Goal: Task Accomplishment & Management: Manage account settings

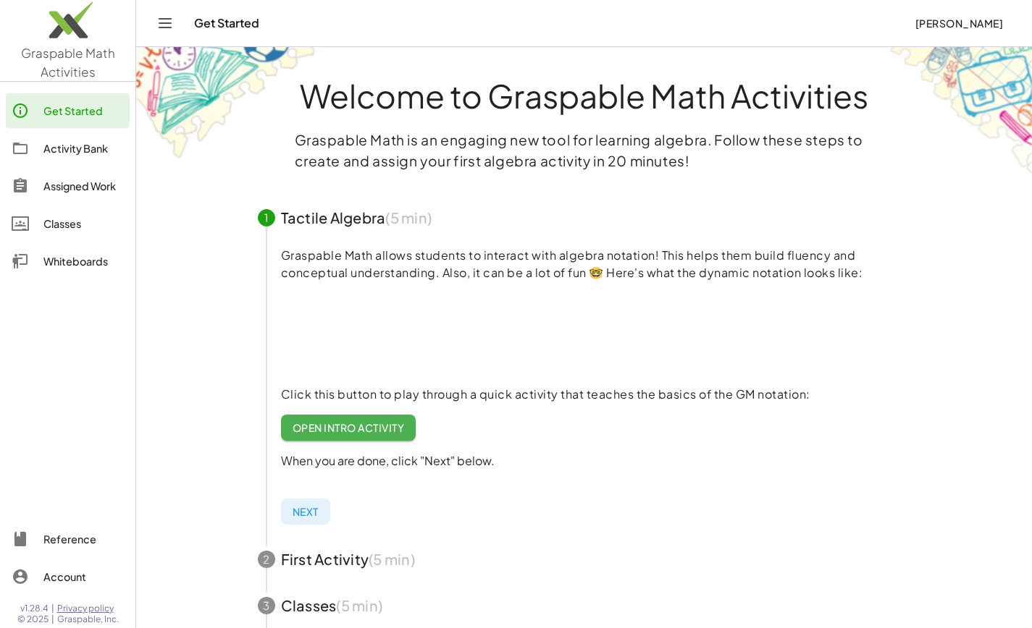
click at [77, 148] on div "Activity Bank" at bounding box center [83, 148] width 80 height 17
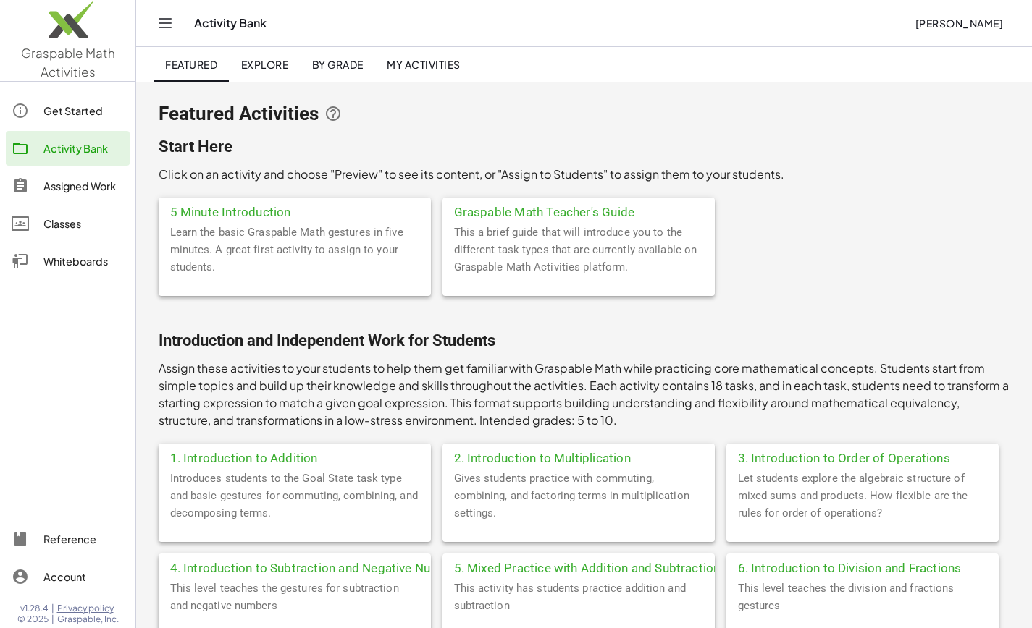
click at [415, 64] on span "My Activities" at bounding box center [424, 64] width 74 height 13
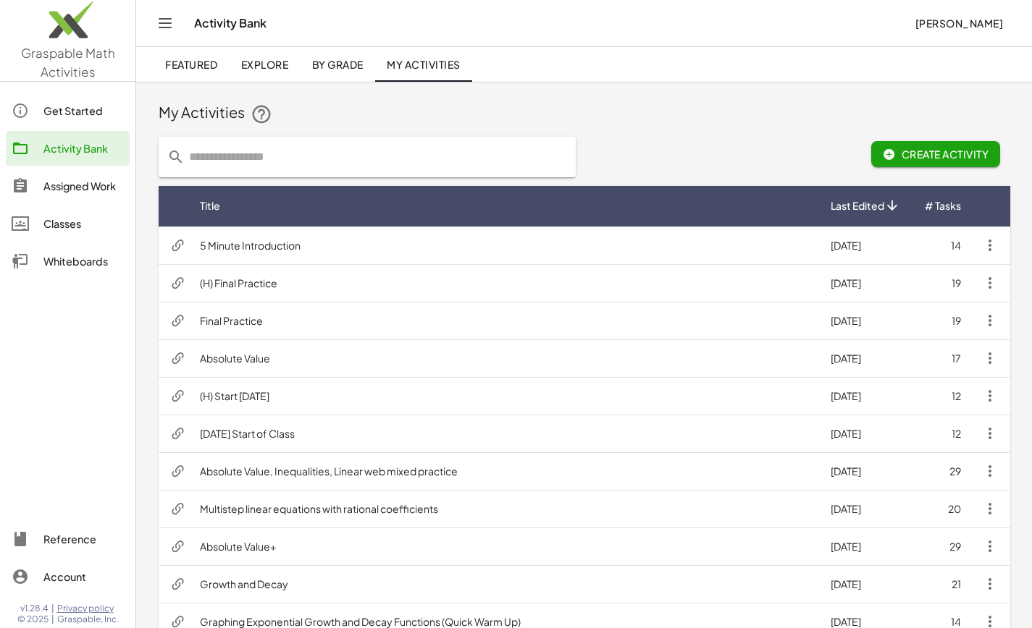
scroll to position [594, 0]
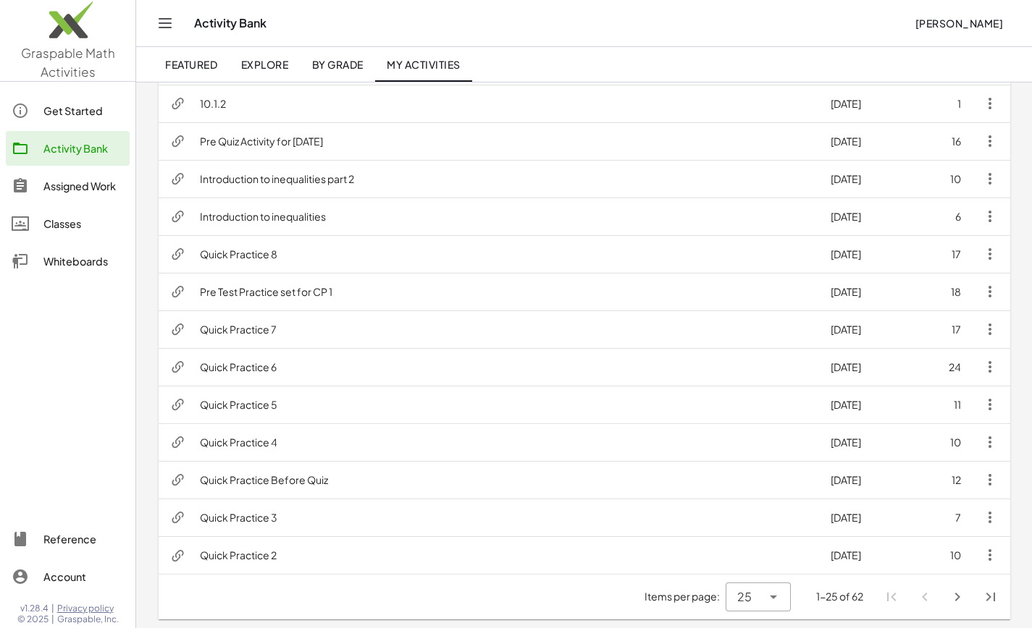
click at [960, 595] on icon "Next page" at bounding box center [956, 597] width 17 height 17
click at [958, 595] on icon "Next page" at bounding box center [956, 597] width 17 height 17
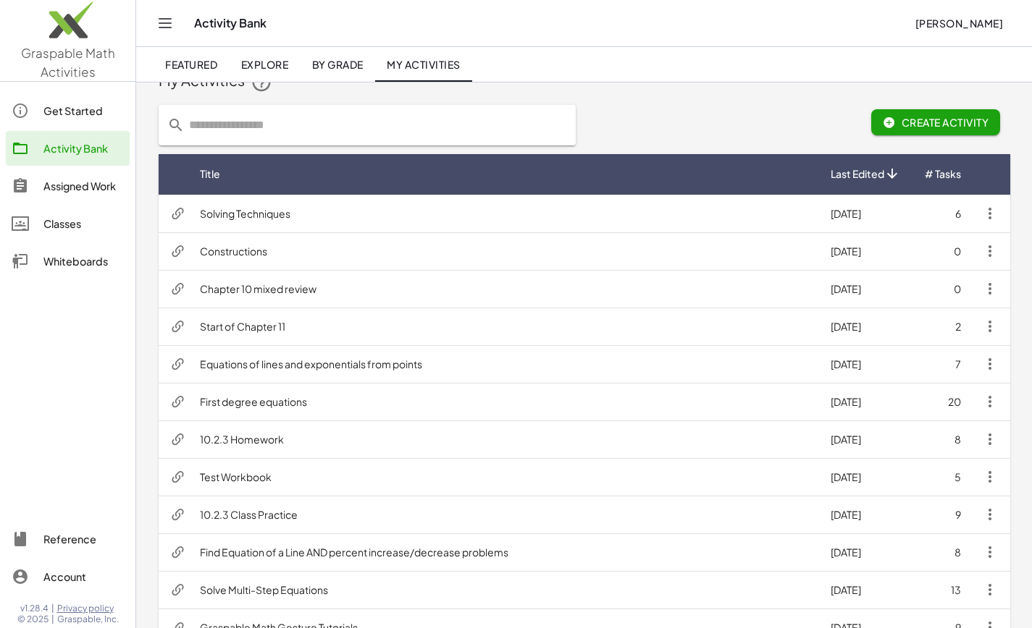
scroll to position [104, 0]
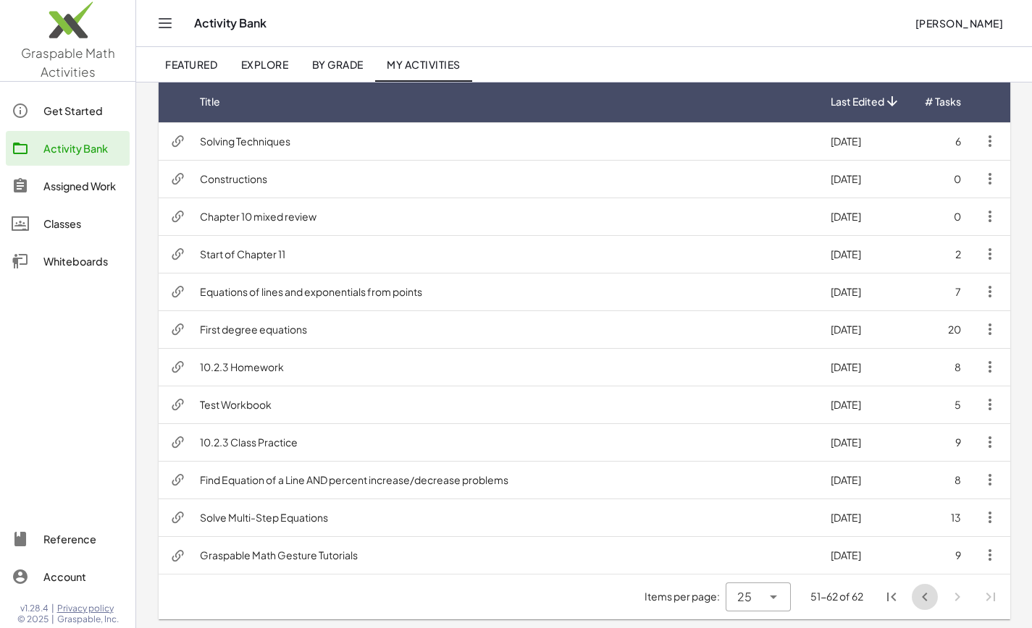
click at [922, 599] on icon "Previous page" at bounding box center [924, 597] width 17 height 17
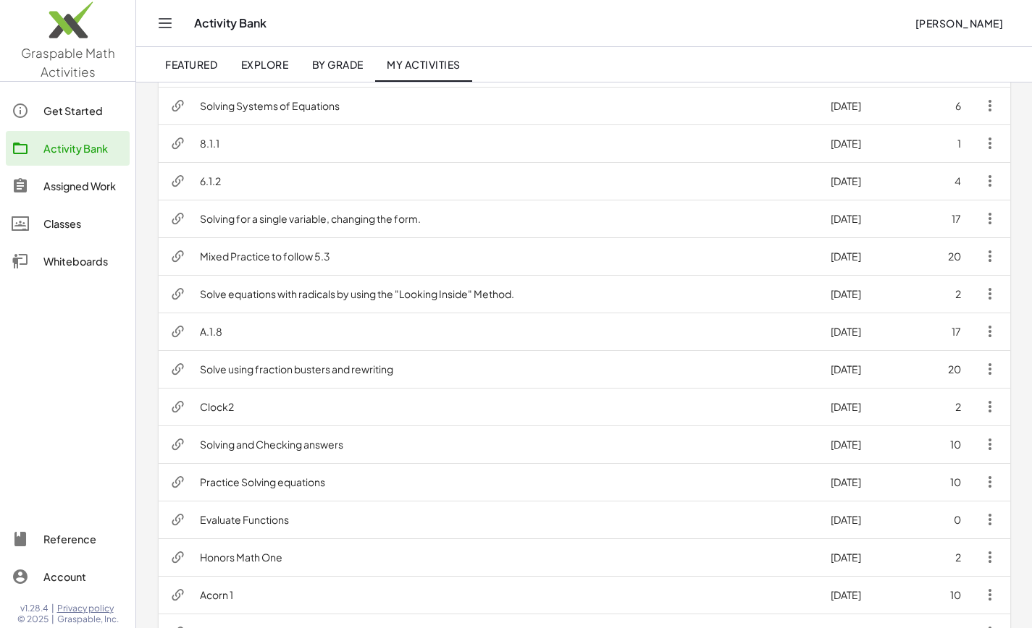
scroll to position [321, 0]
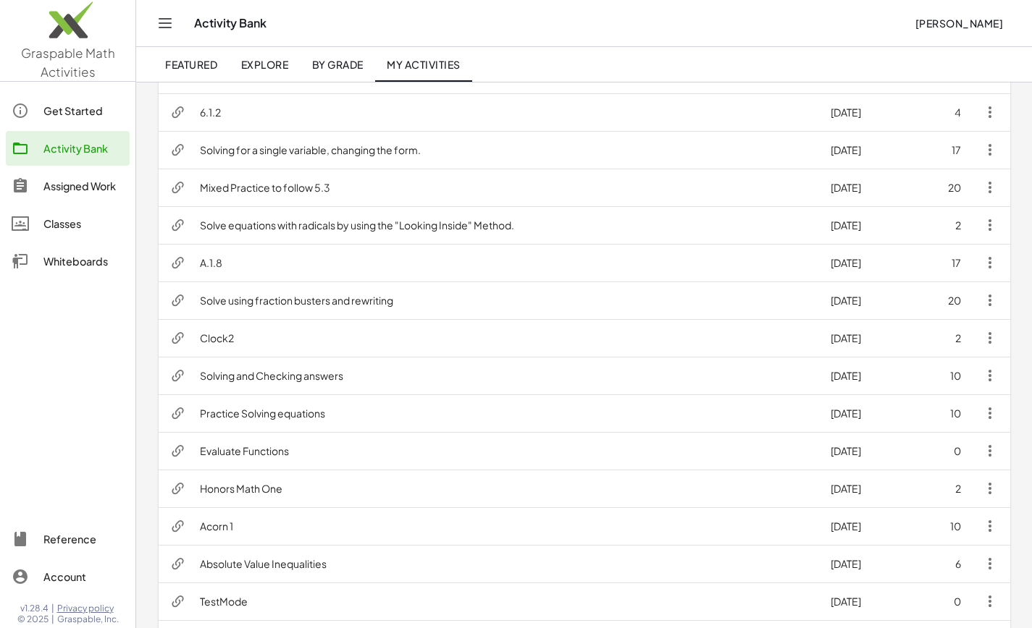
click at [268, 374] on td "Solving and Checking answers" at bounding box center [503, 376] width 631 height 38
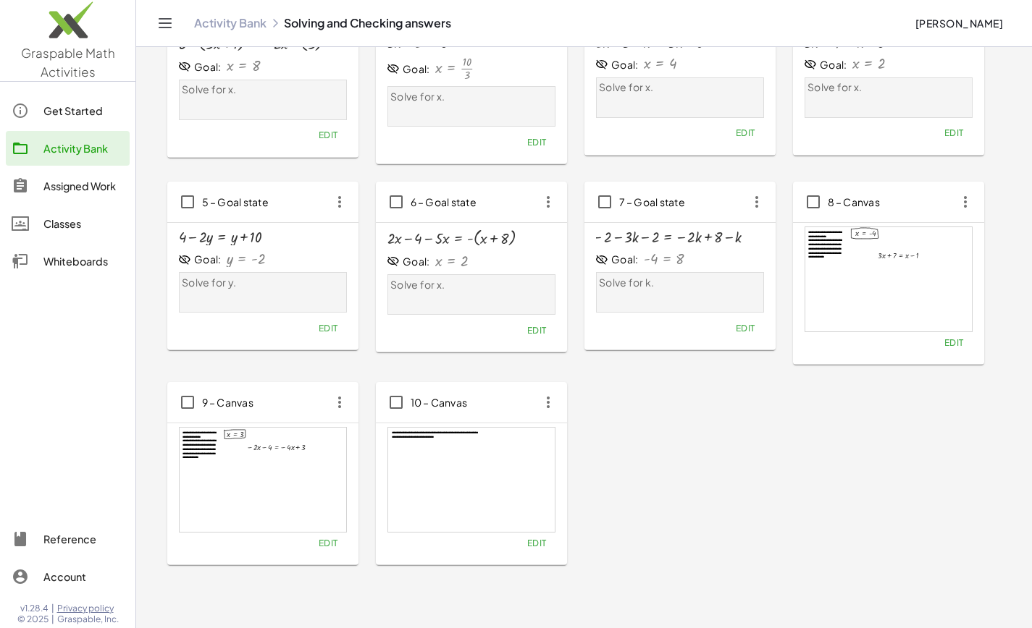
scroll to position [145, 0]
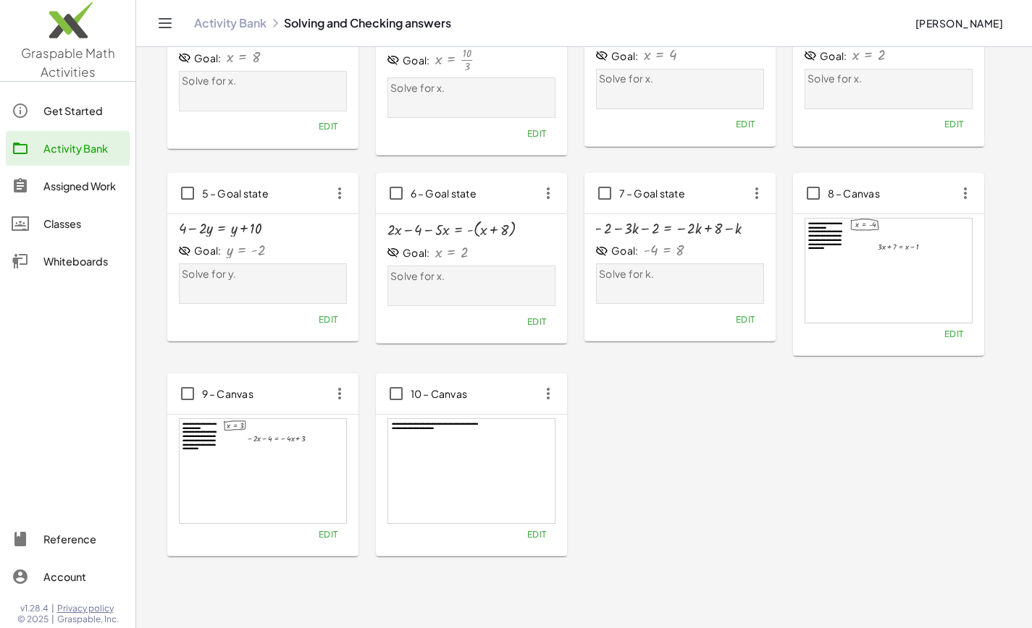
click at [885, 300] on div at bounding box center [888, 271] width 166 height 104
click at [964, 191] on icon "button" at bounding box center [965, 193] width 26 height 26
click at [814, 308] on div at bounding box center [888, 271] width 166 height 104
click at [830, 245] on div at bounding box center [888, 271] width 166 height 104
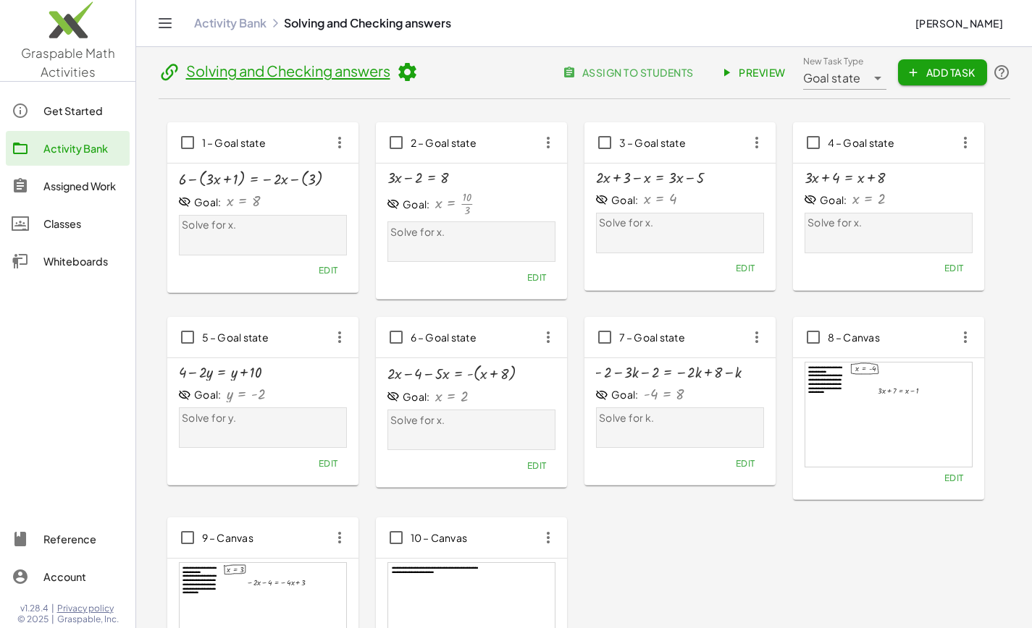
scroll to position [0, 0]
click at [764, 69] on span "Preview" at bounding box center [753, 73] width 63 height 13
click at [670, 70] on span "assign to students" at bounding box center [628, 73] width 127 height 13
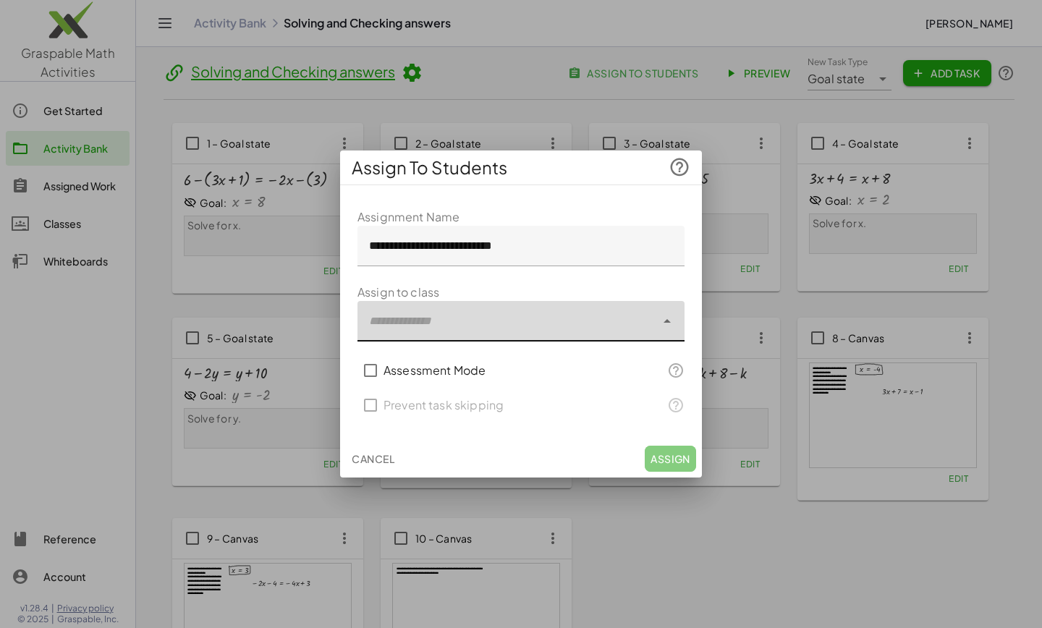
click at [455, 324] on div at bounding box center [507, 321] width 298 height 41
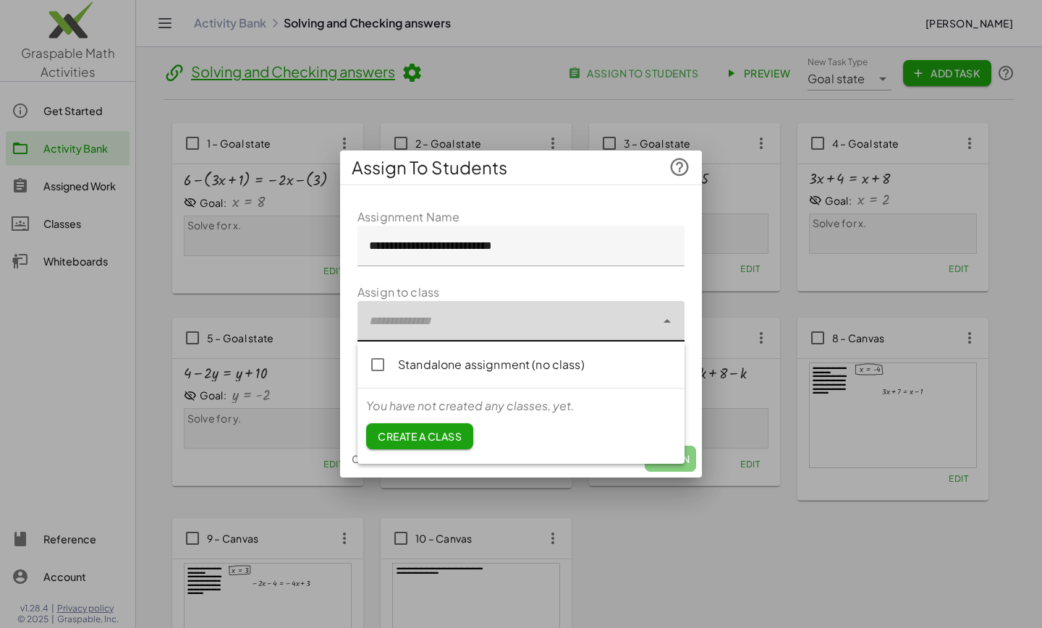
click at [404, 434] on span "Create a class" at bounding box center [420, 436] width 84 height 13
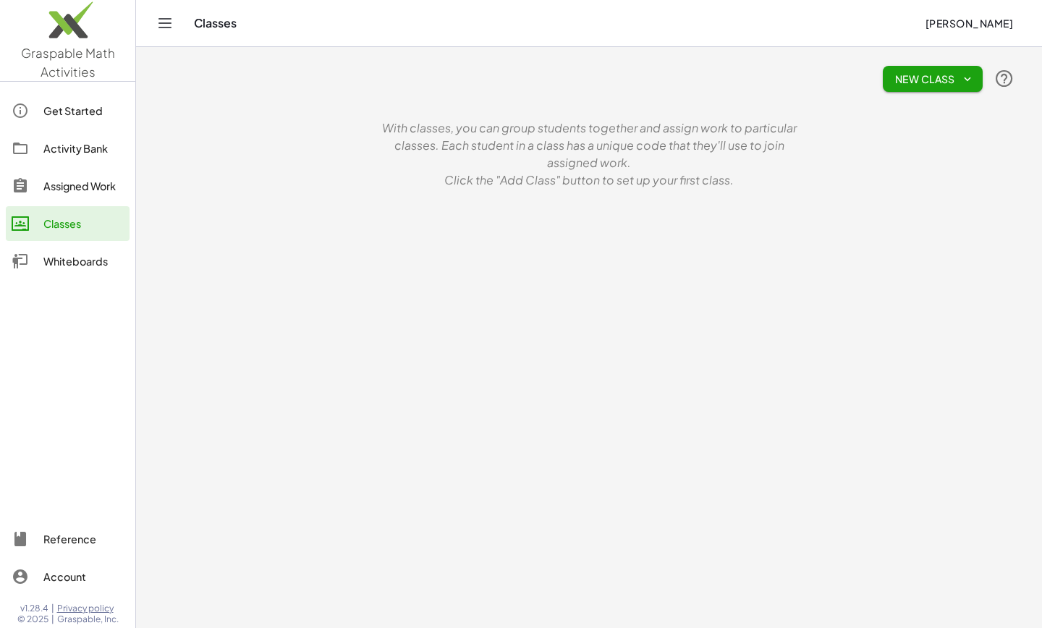
click at [945, 74] on span "New Class" at bounding box center [933, 78] width 77 height 13
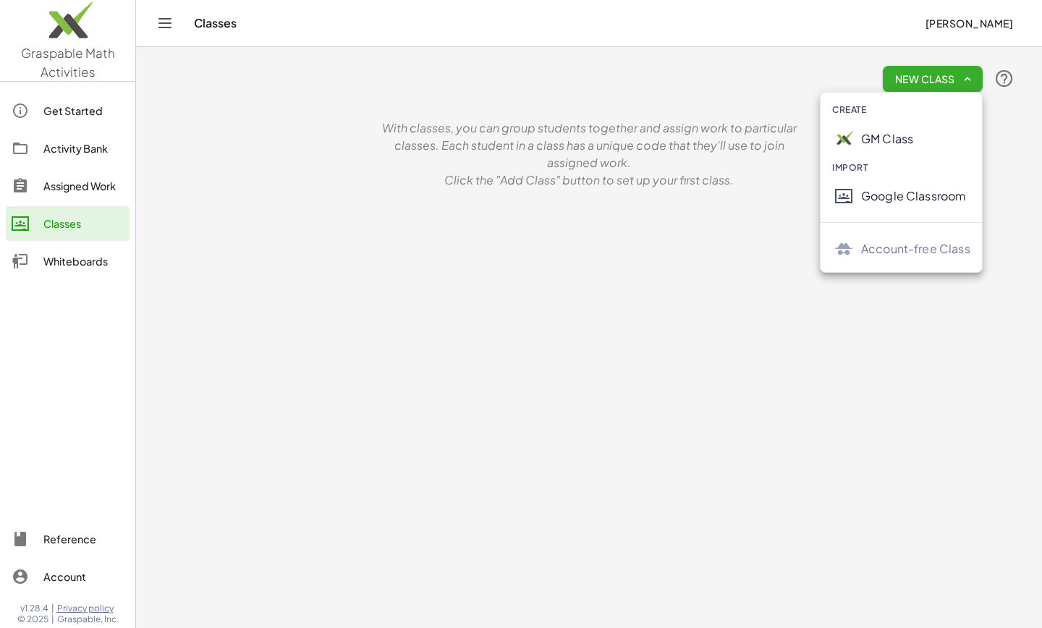
click at [870, 193] on div "Google Classroom" at bounding box center [915, 195] width 109 height 17
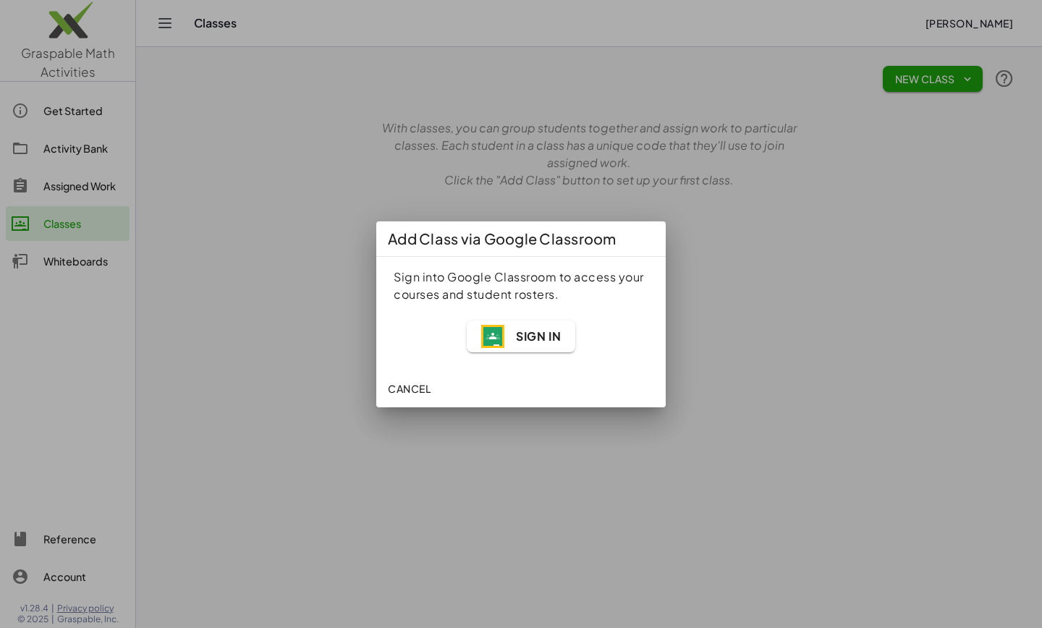
click at [530, 346] on span "Sign In" at bounding box center [521, 336] width 80 height 23
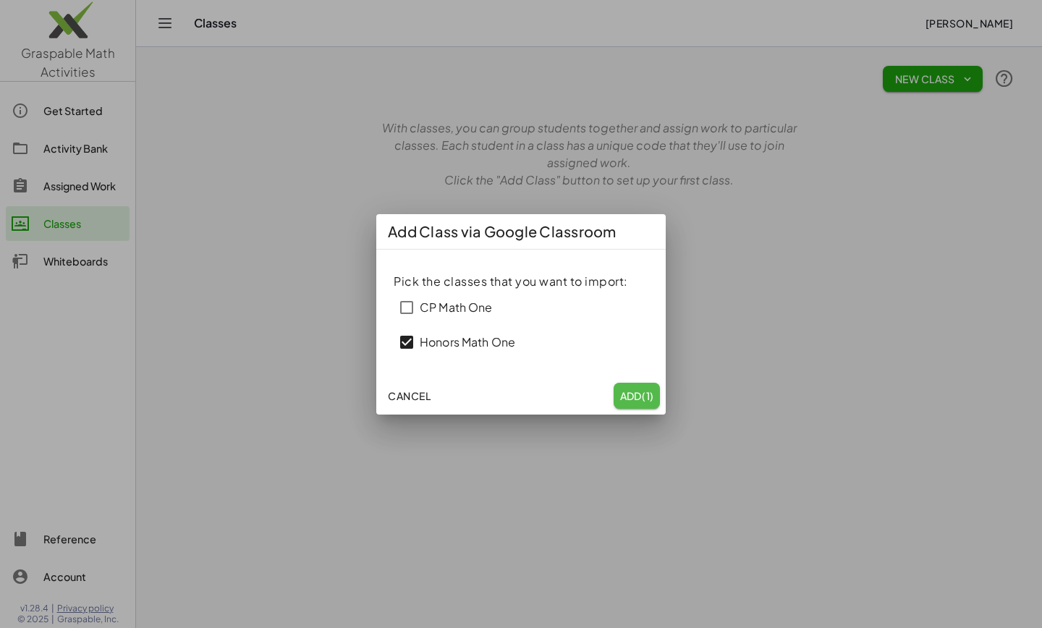
click at [628, 391] on span "Add (1)" at bounding box center [637, 395] width 35 height 13
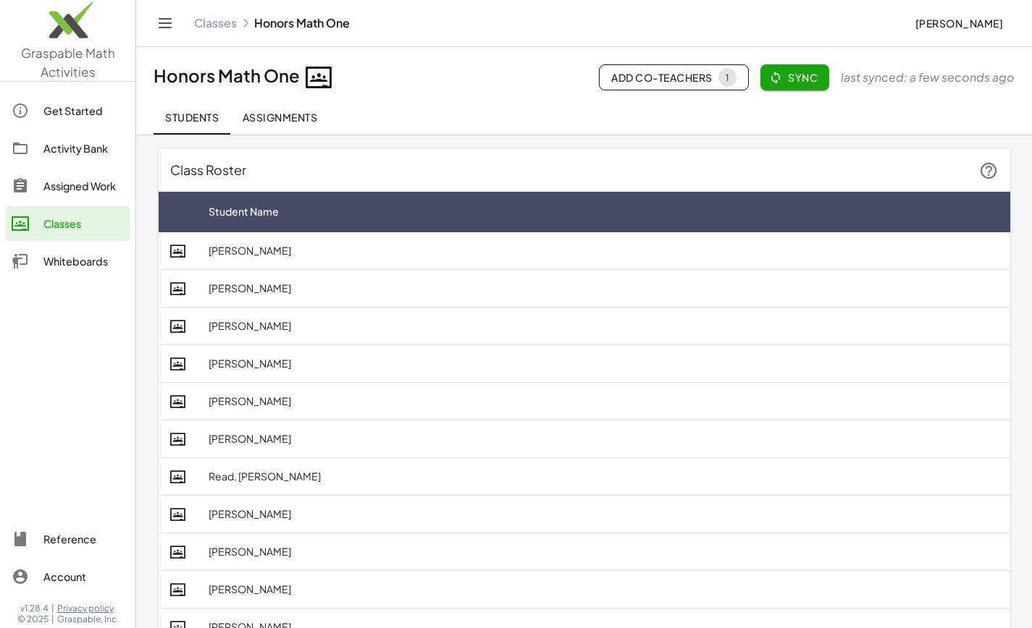
click at [465, 90] on div "Honors Math One Add Co-Teachers 1 Sync last synced: a few seconds ago" at bounding box center [583, 77] width 861 height 27
click at [276, 114] on span "Assignments" at bounding box center [279, 117] width 75 height 13
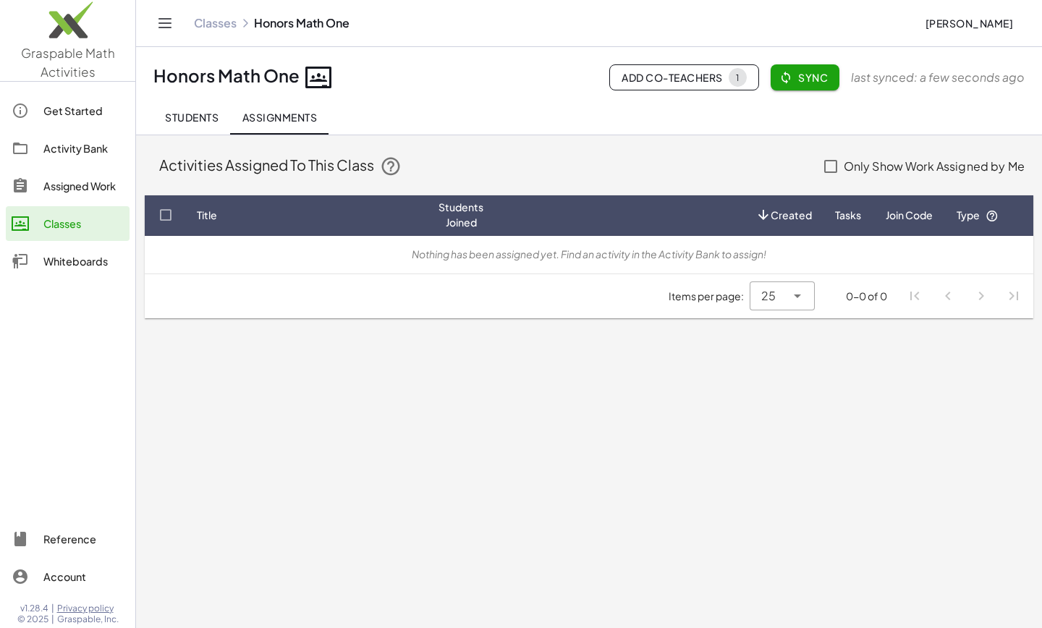
click at [195, 117] on span "Students" at bounding box center [192, 117] width 54 height 13
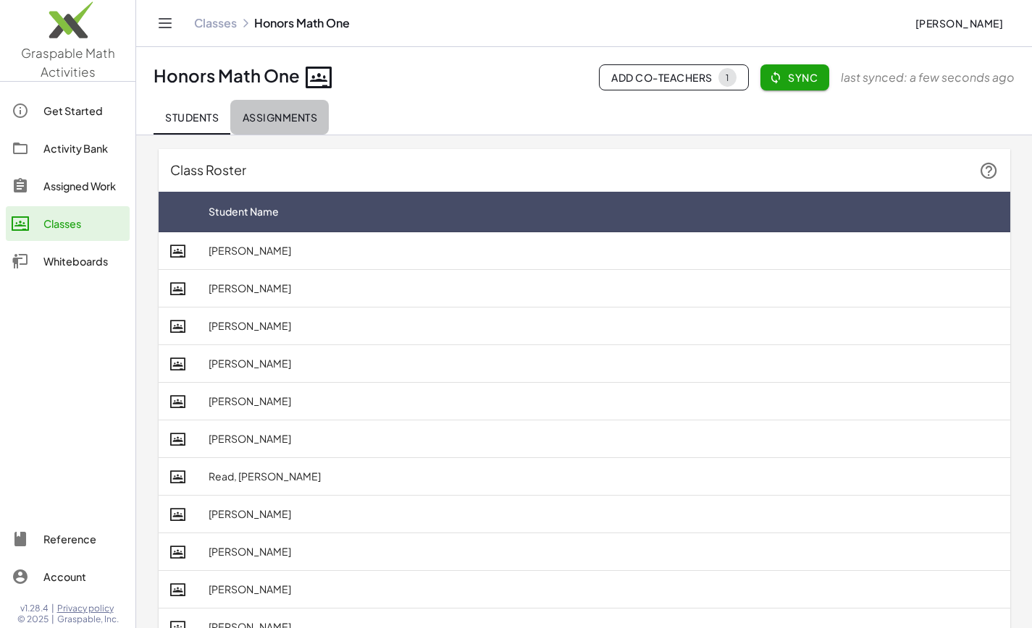
click at [315, 118] on span "Assignments" at bounding box center [279, 117] width 75 height 13
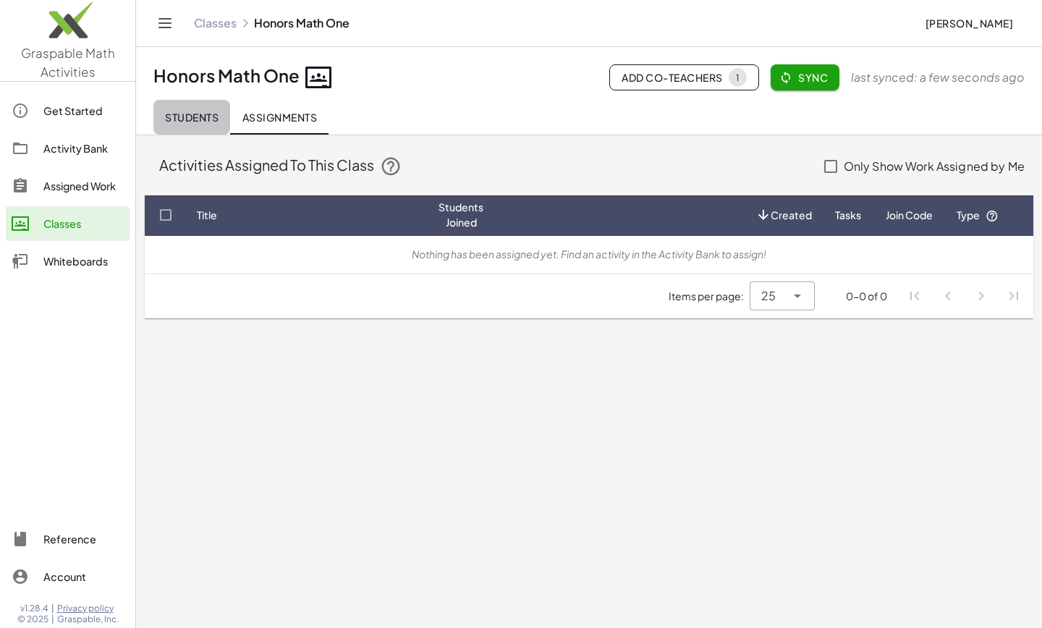
click at [180, 114] on span "Students" at bounding box center [192, 117] width 54 height 13
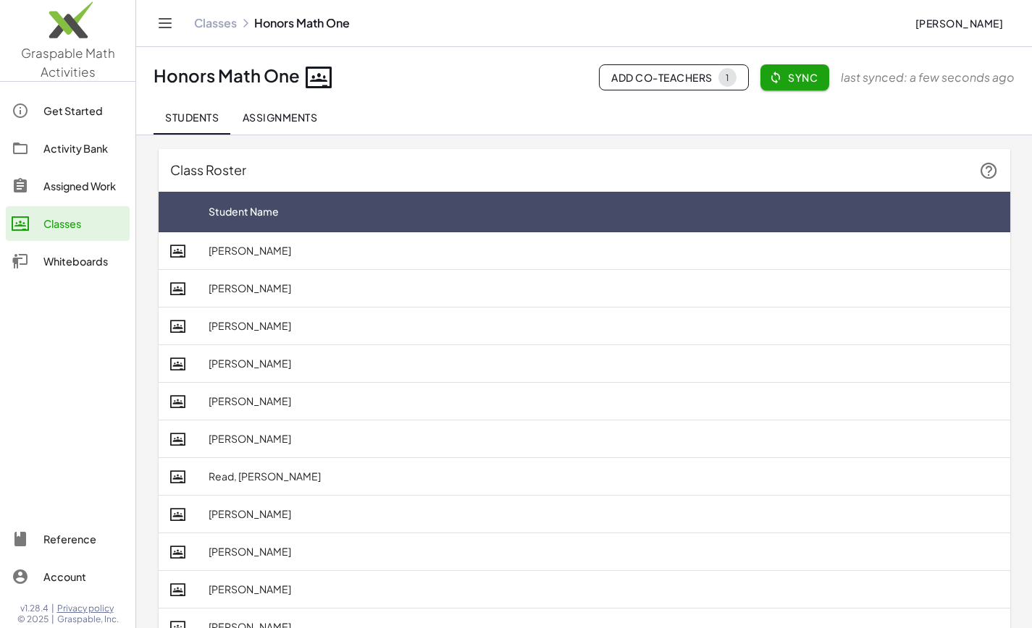
drag, startPoint x: 58, startPoint y: 352, endPoint x: 469, endPoint y: 80, distance: 493.1
click at [469, 80] on div "Honors Math One Add Co-Teachers 1 Sync last synced: a few seconds ago" at bounding box center [583, 77] width 861 height 27
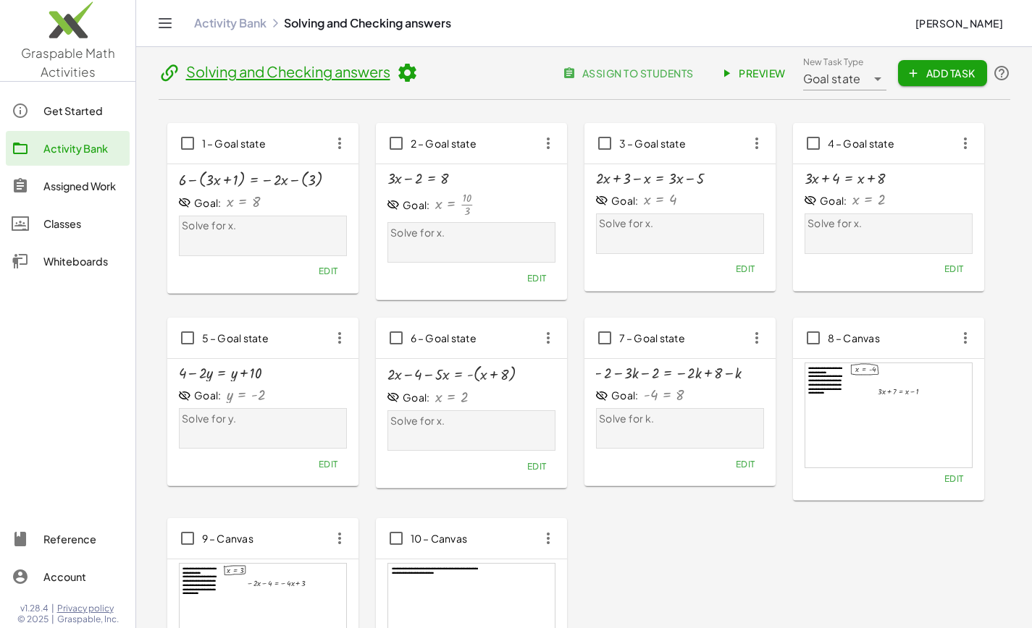
click at [625, 72] on span "assign to students" at bounding box center [628, 73] width 127 height 13
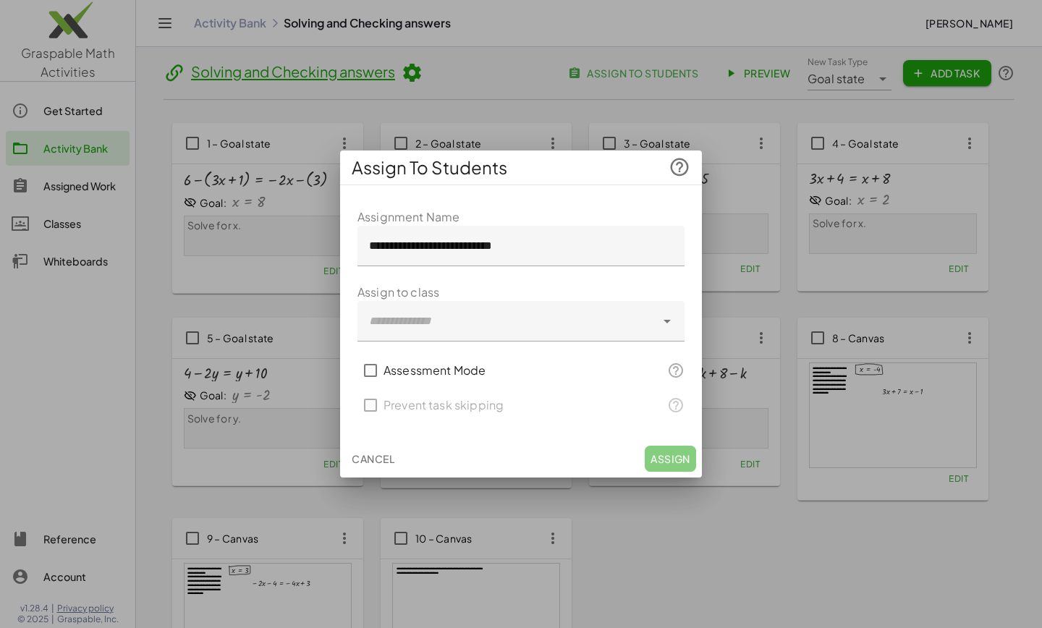
click at [450, 324] on div at bounding box center [507, 321] width 298 height 41
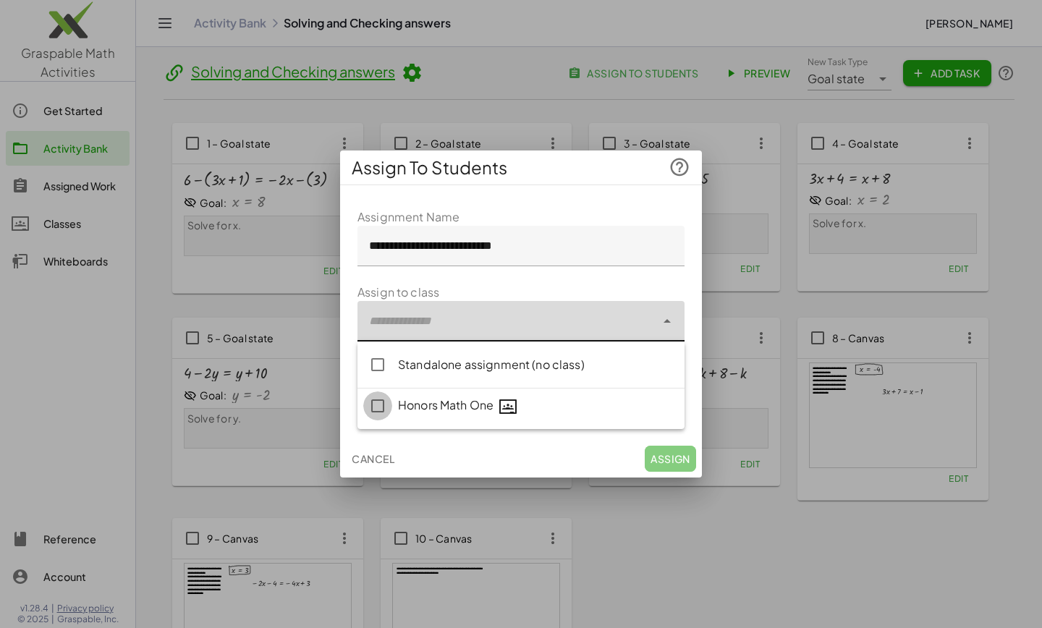
type input "**********"
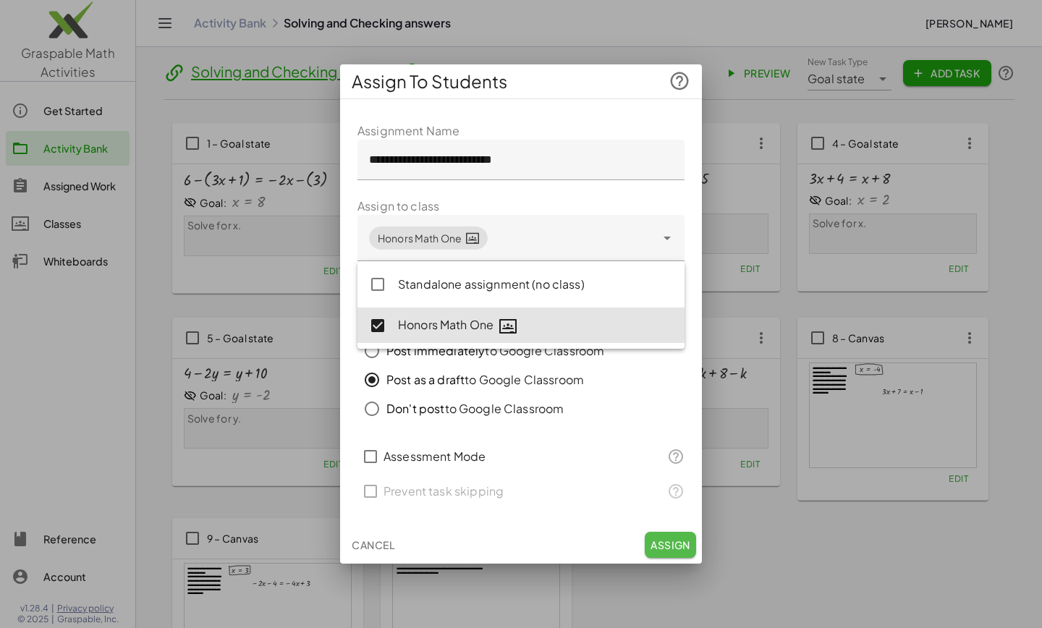
click at [678, 548] on span "Assign" at bounding box center [671, 545] width 40 height 13
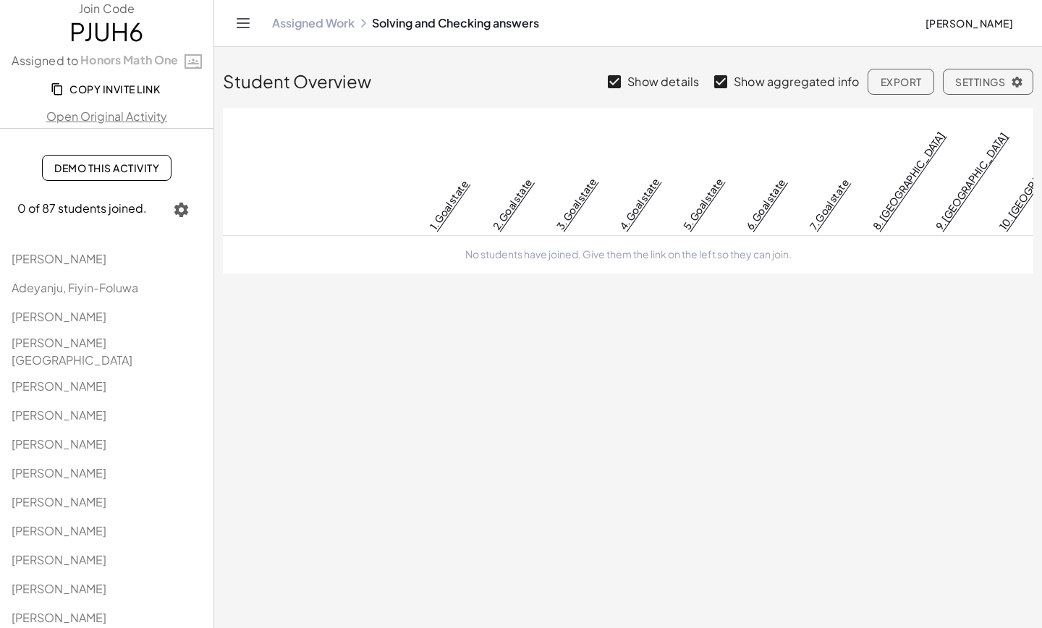
click at [288, 30] on link "Assigned Work" at bounding box center [313, 23] width 83 height 14
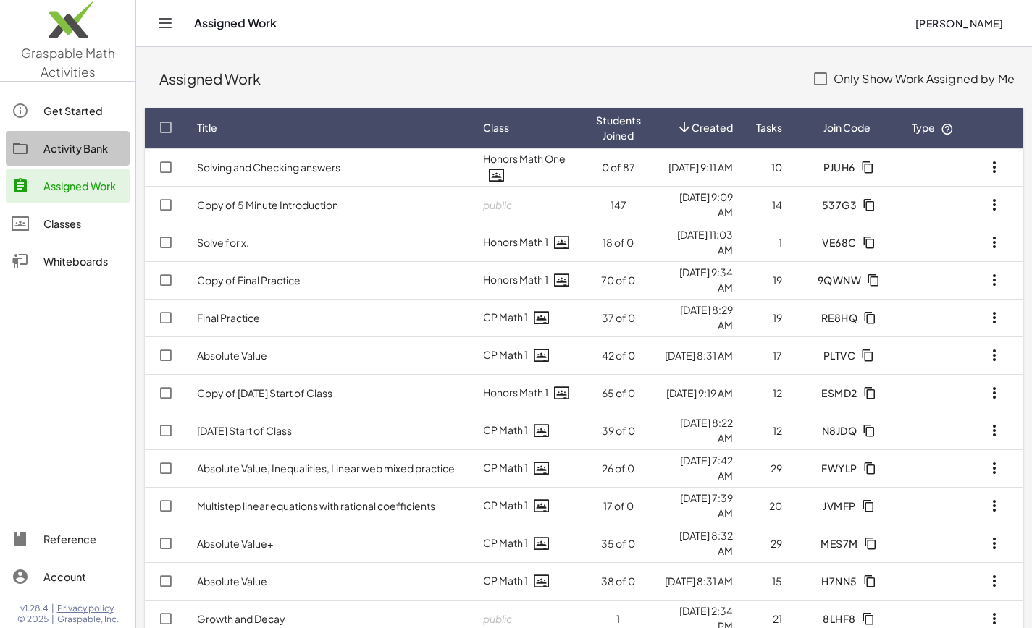
click at [90, 143] on div "Activity Bank" at bounding box center [83, 148] width 80 height 17
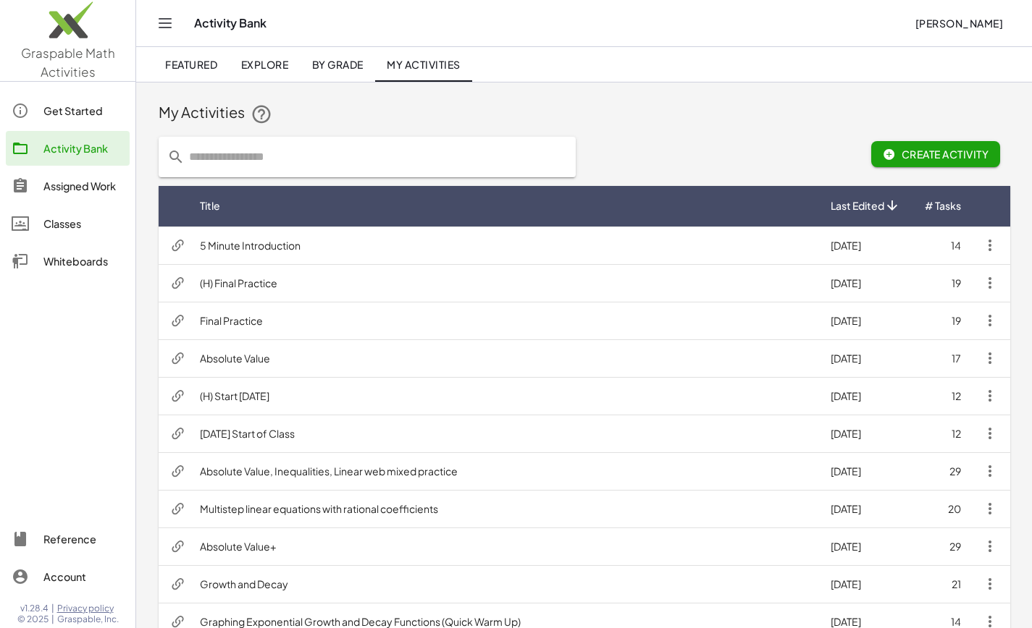
click at [451, 65] on span "My Activities" at bounding box center [424, 64] width 74 height 13
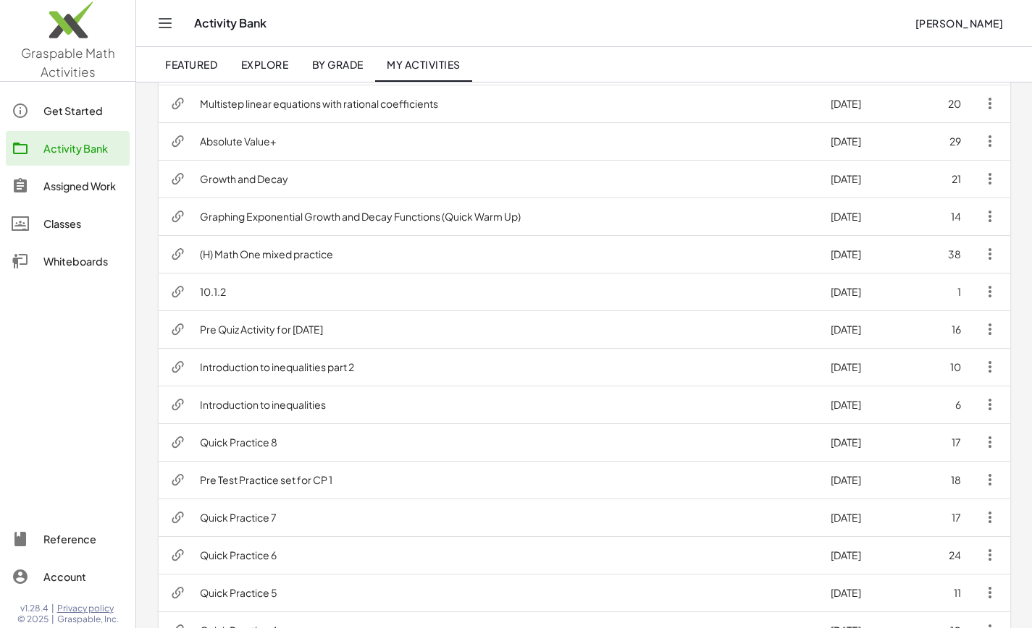
scroll to position [594, 0]
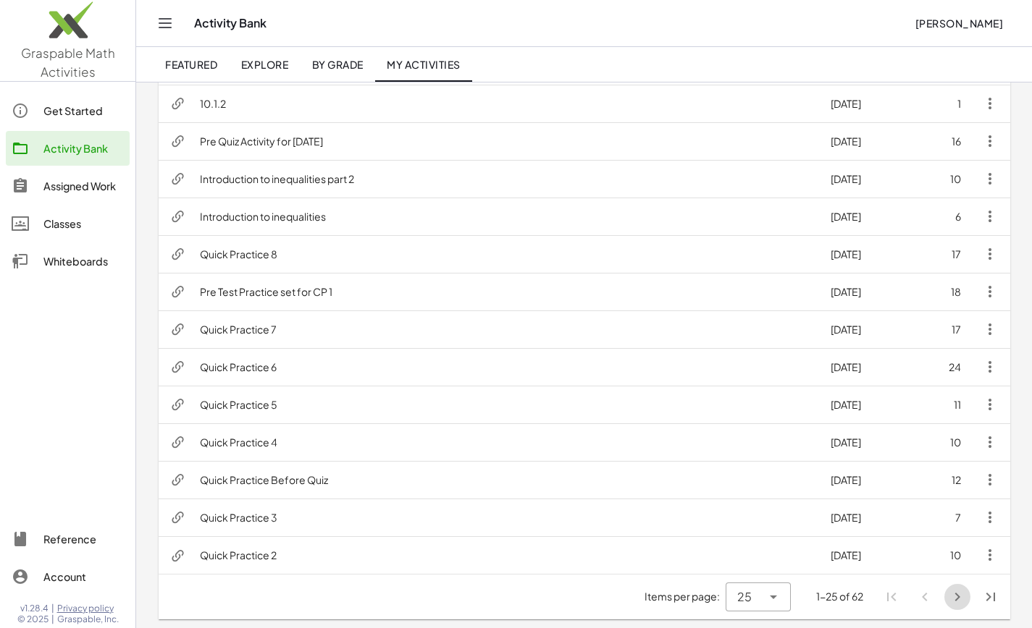
click at [959, 596] on icon "Next page" at bounding box center [956, 597] width 17 height 17
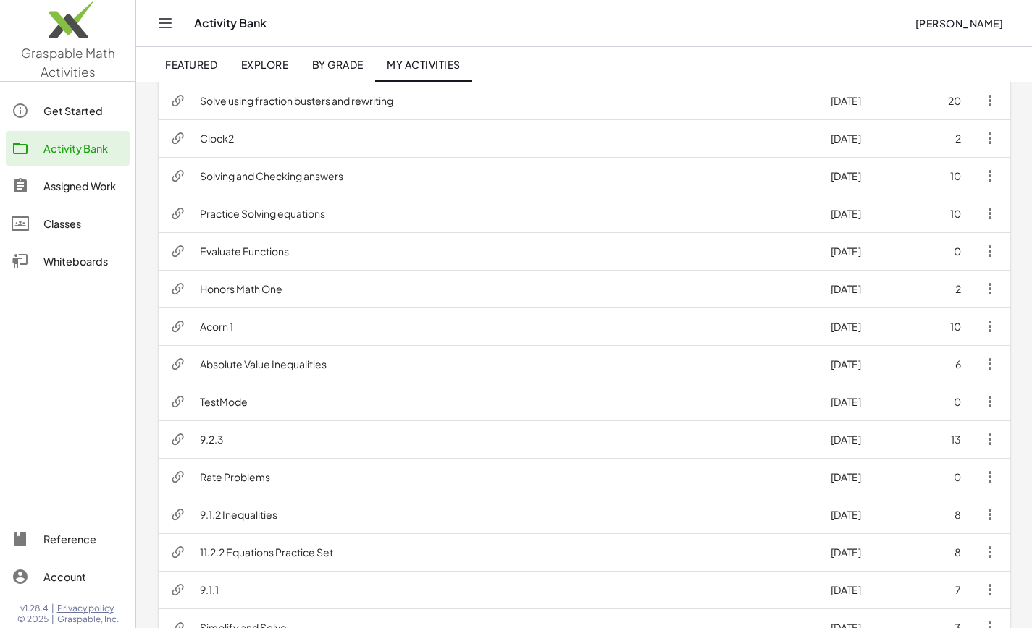
click at [234, 211] on td "Practice Solving equations" at bounding box center [503, 214] width 631 height 38
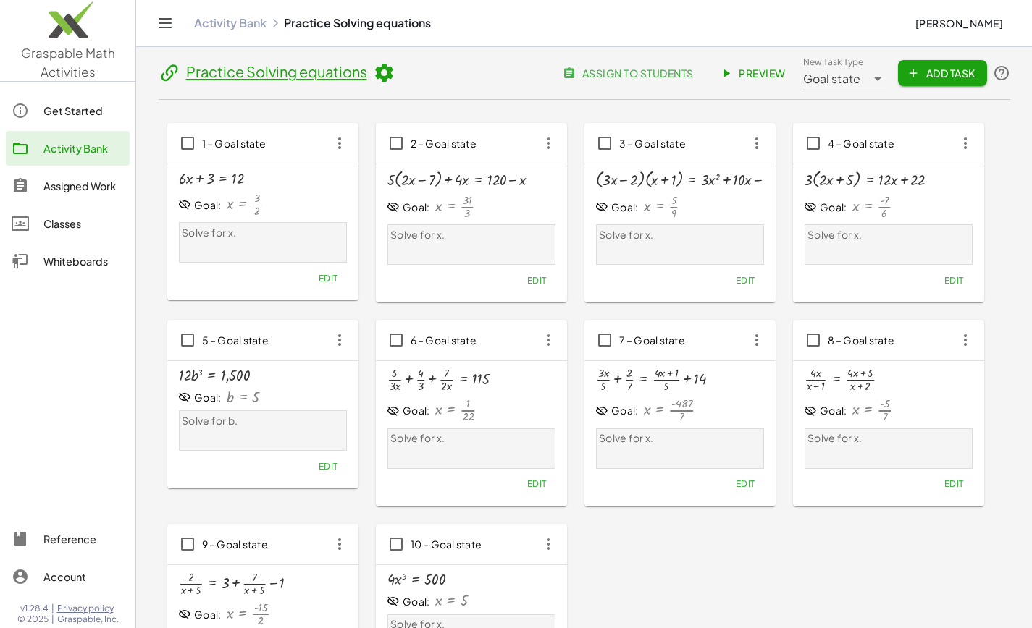
click at [220, 25] on link "Activity Bank" at bounding box center [230, 23] width 72 height 14
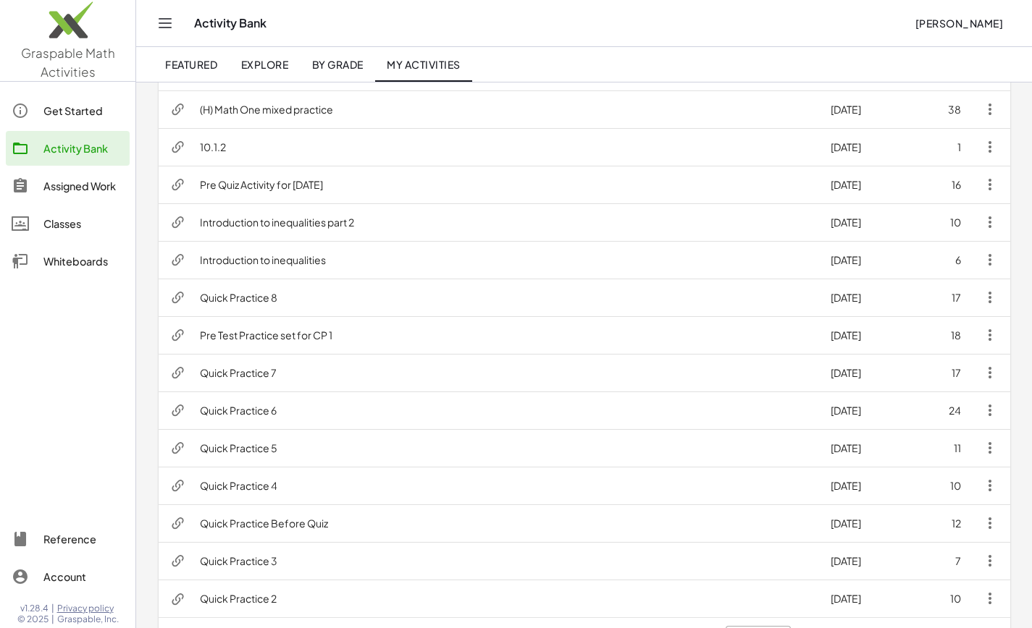
scroll to position [594, 0]
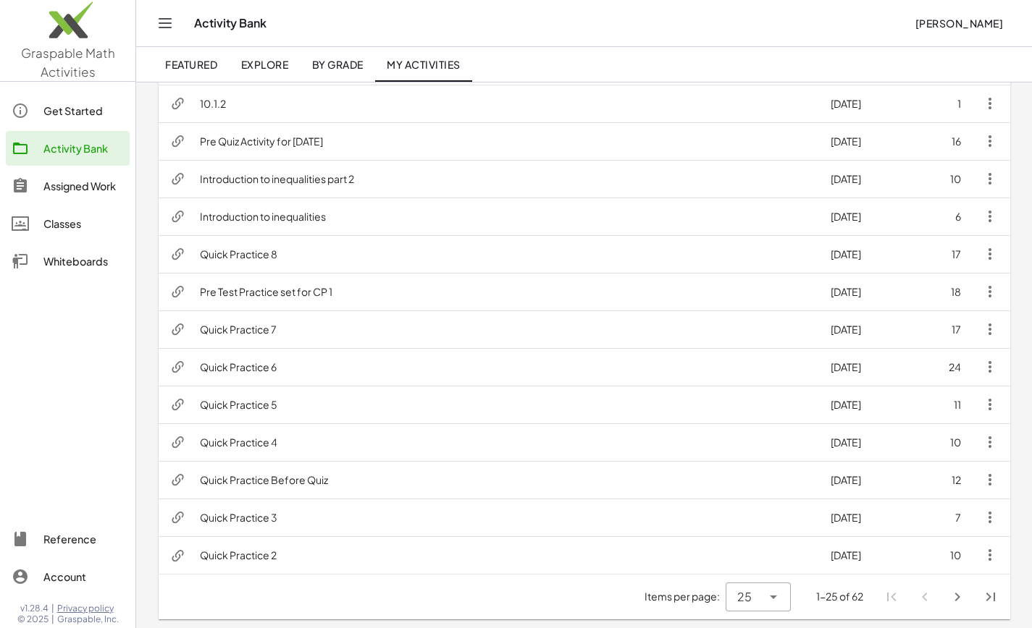
click at [80, 180] on div "Assigned Work" at bounding box center [83, 185] width 80 height 17
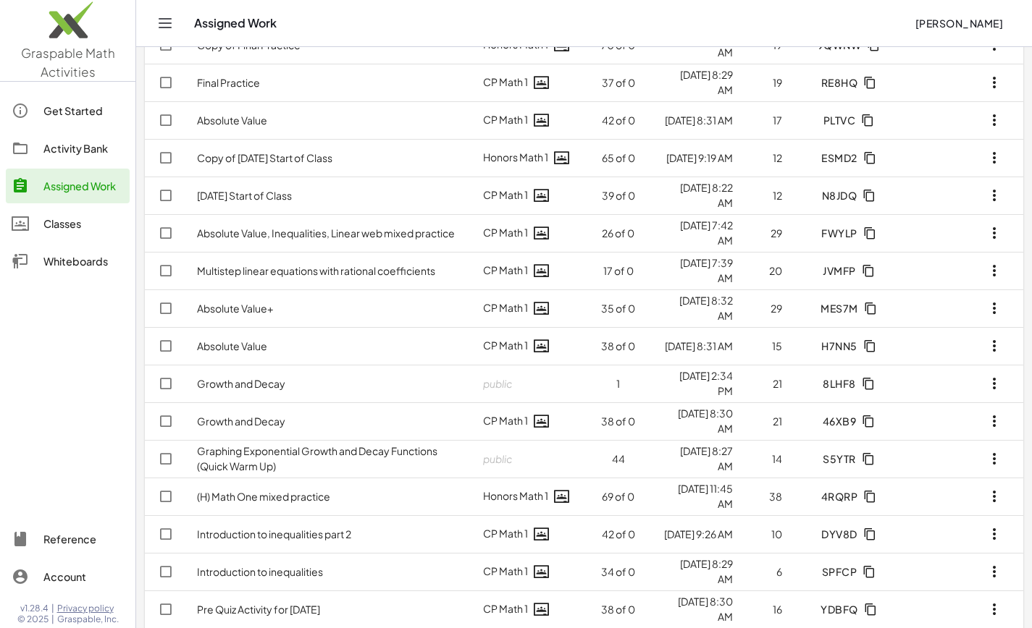
scroll to position [515, 0]
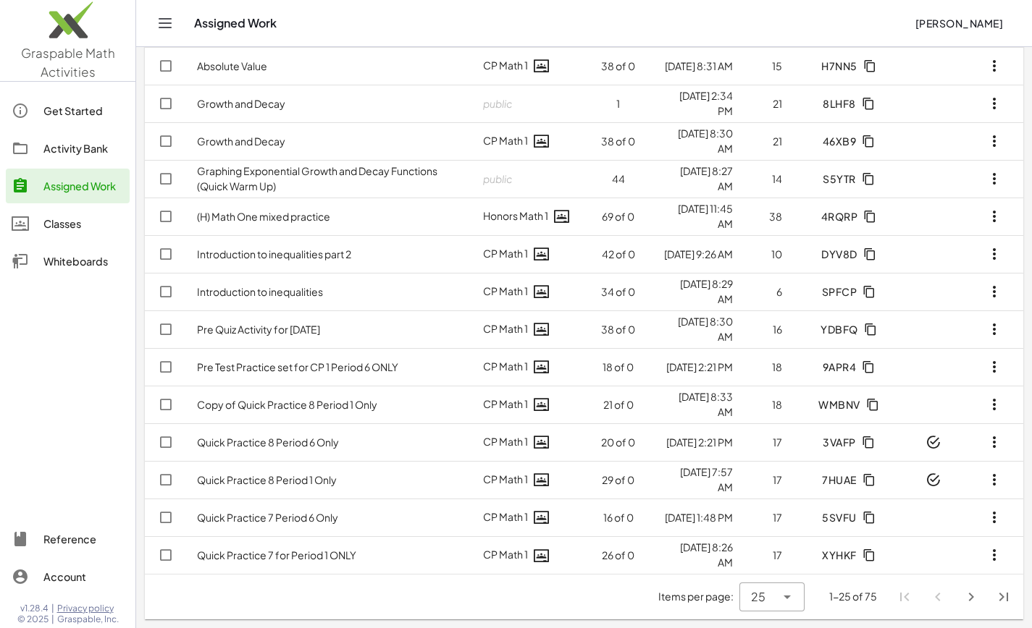
click at [972, 596] on icon "Next page" at bounding box center [970, 597] width 17 height 17
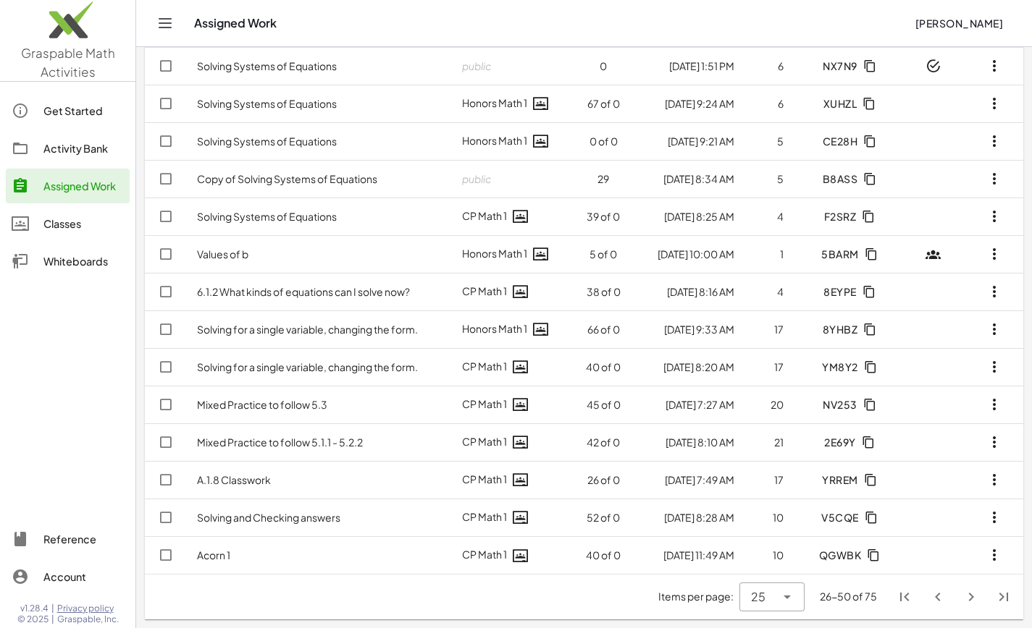
scroll to position [515, 0]
click at [972, 596] on icon "Next page" at bounding box center [970, 597] width 17 height 17
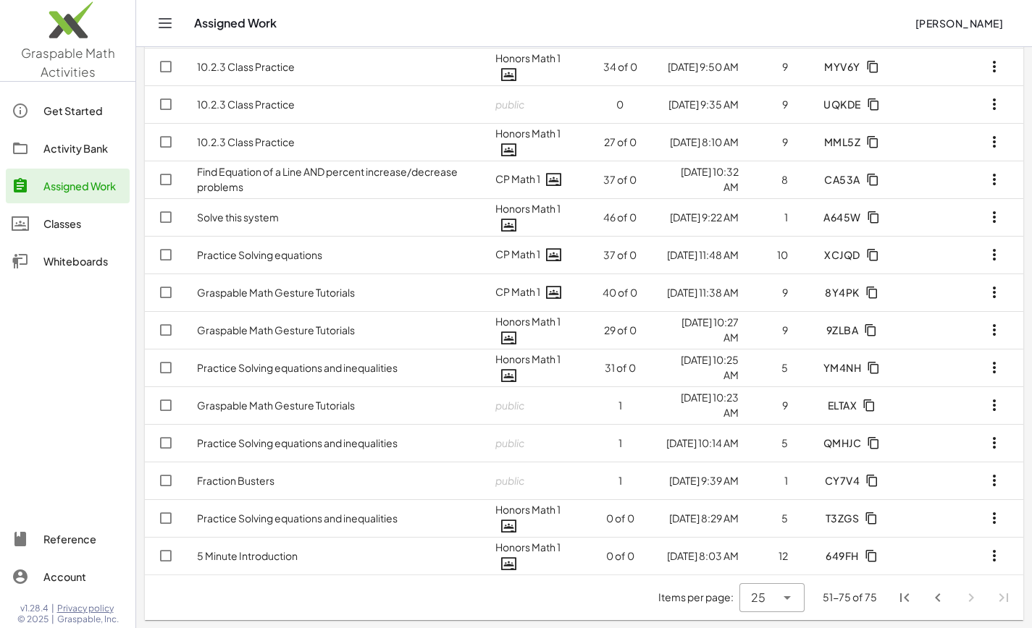
scroll to position [515, 0]
click at [938, 596] on icon "Previous page" at bounding box center [937, 597] width 17 height 17
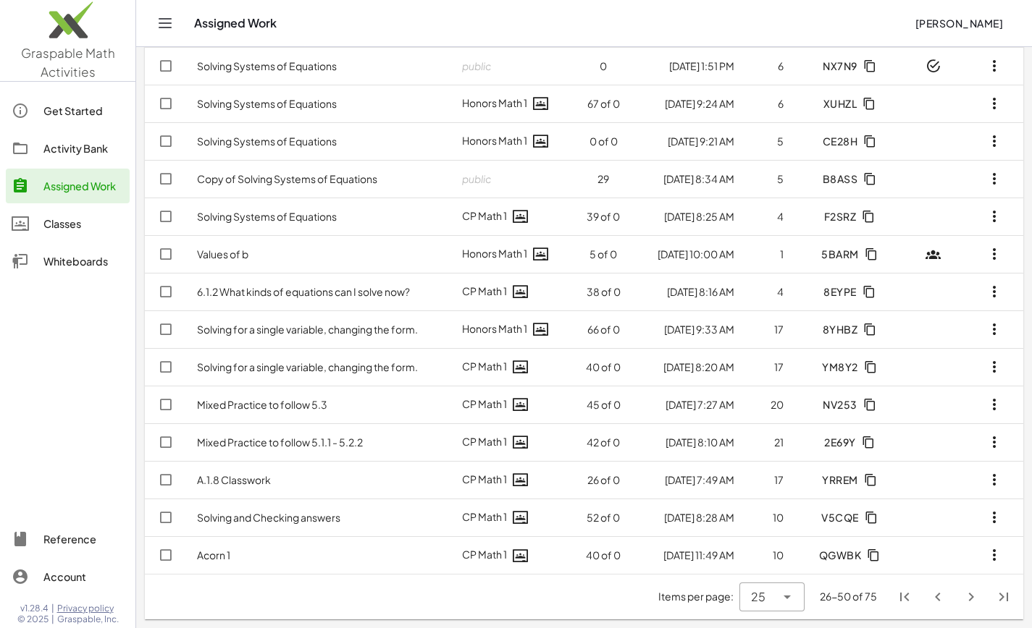
click at [294, 522] on link "Solving and Checking answers" at bounding box center [268, 517] width 143 height 13
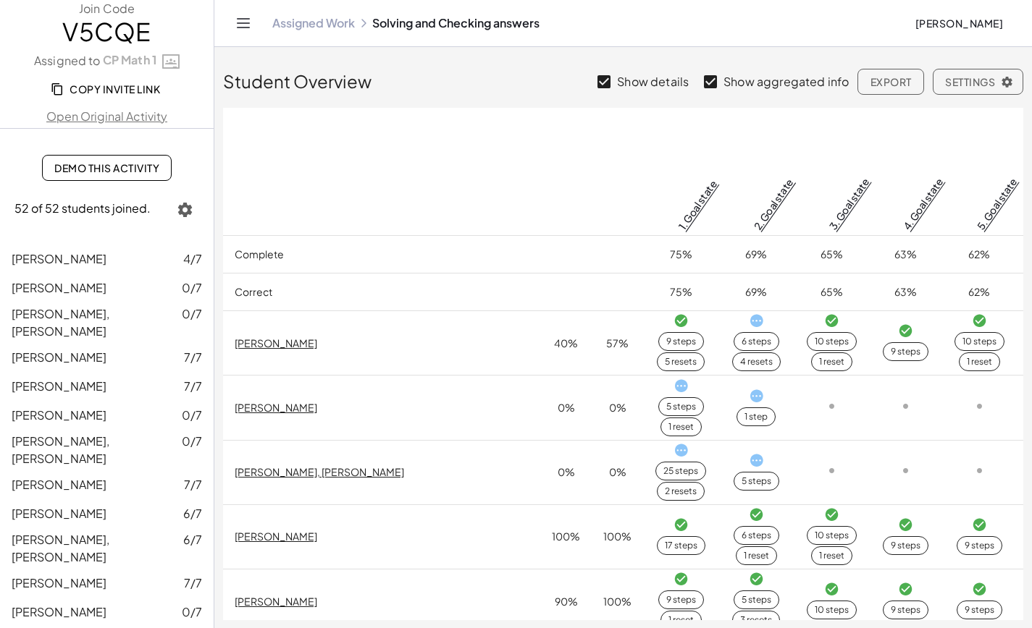
click at [83, 117] on link "Open Original Activity" at bounding box center [107, 116] width 214 height 17
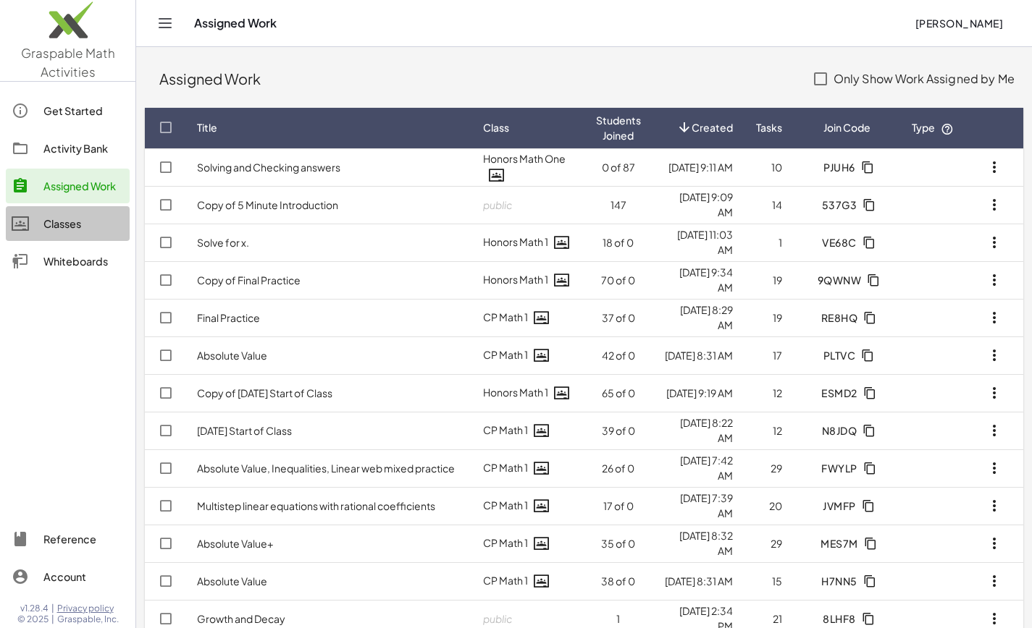
click at [64, 220] on div "Classes" at bounding box center [83, 223] width 80 height 17
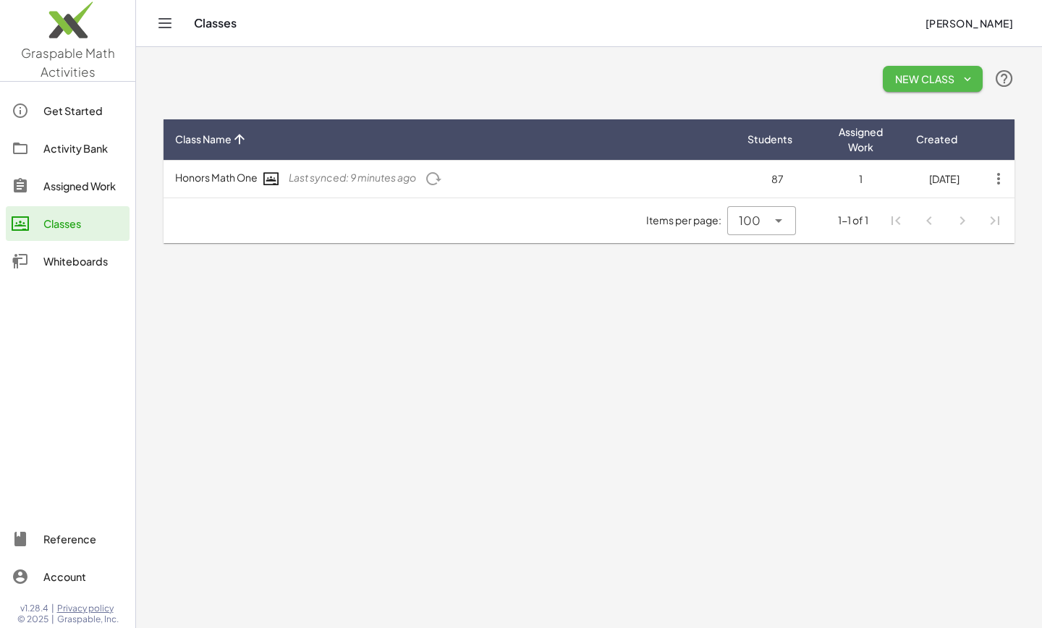
click at [908, 85] on span "New Class" at bounding box center [933, 78] width 77 height 13
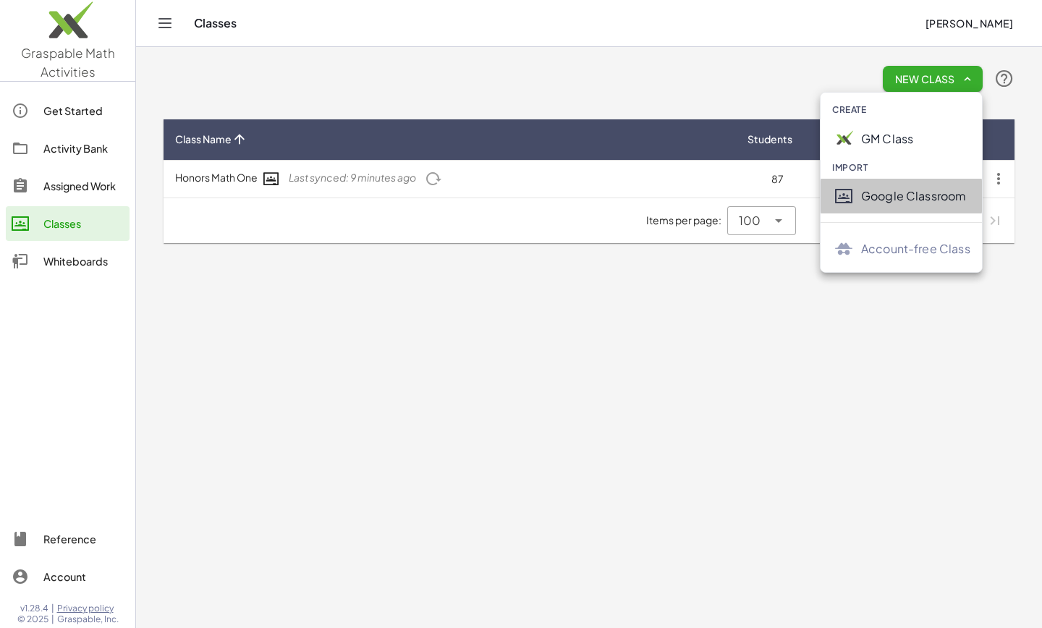
click at [922, 193] on div "Google Classroom" at bounding box center [915, 195] width 109 height 17
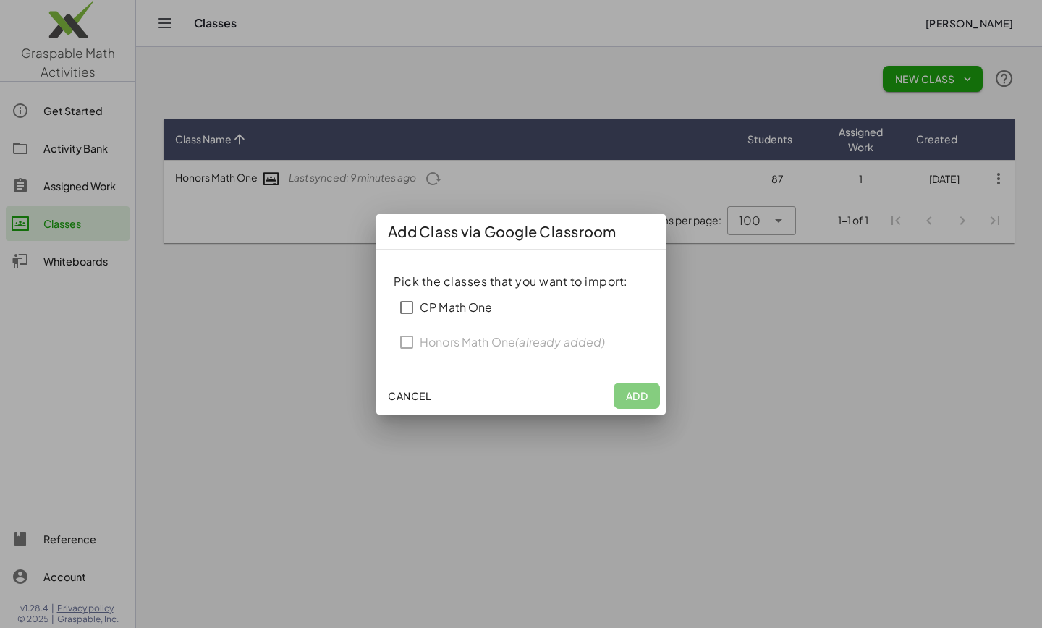
click at [405, 343] on div "Pick the classes that you want to import: CP Math One Honors Math One (already …" at bounding box center [521, 316] width 255 height 87
click at [646, 400] on span "(1)" at bounding box center [648, 395] width 12 height 13
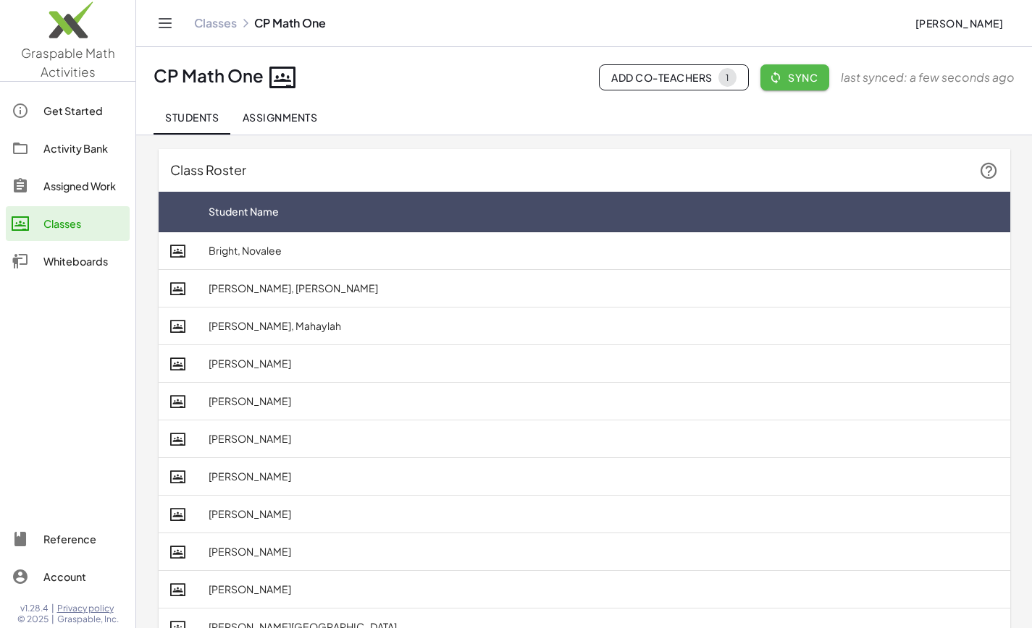
click at [806, 80] on span "Sync" at bounding box center [795, 77] width 46 height 13
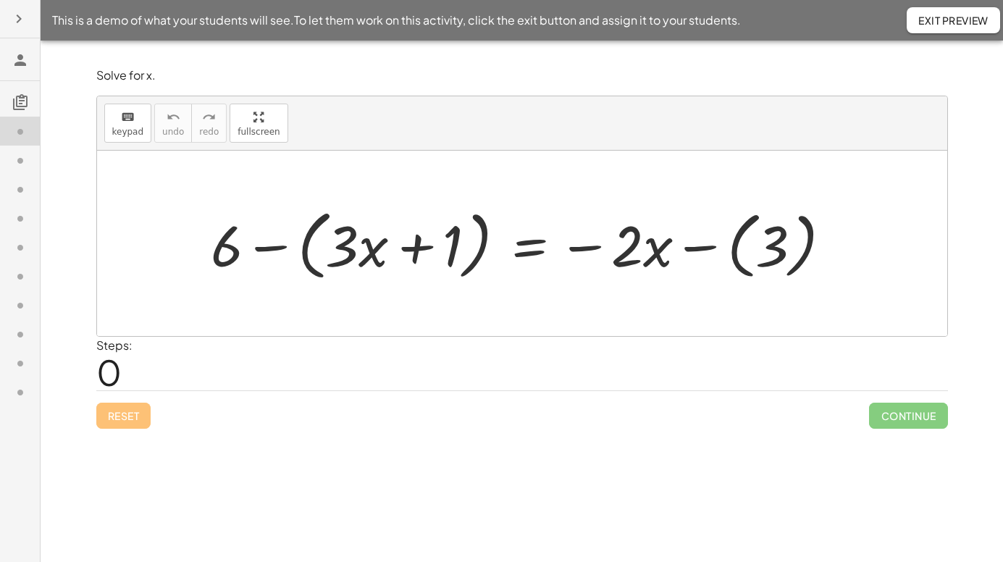
click at [19, 362] on icon at bounding box center [20, 363] width 17 height 17
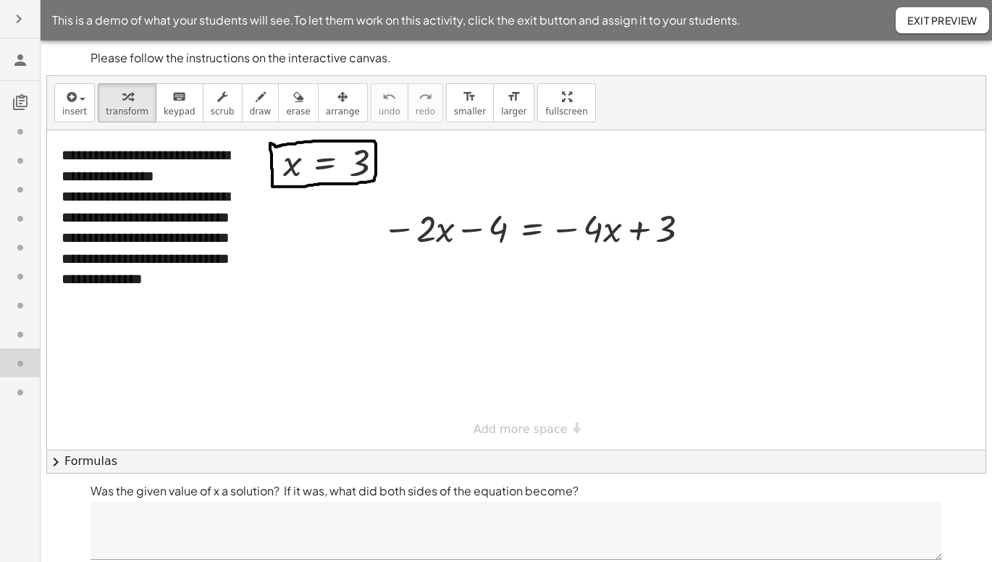
click at [360, 310] on div at bounding box center [516, 289] width 938 height 319
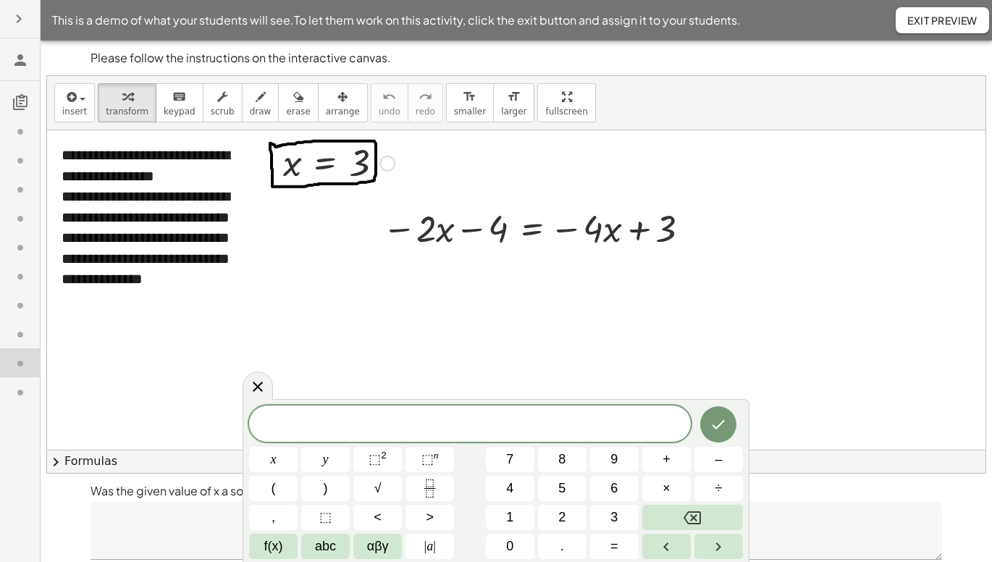
click at [366, 163] on div at bounding box center [339, 162] width 126 height 48
click at [321, 292] on div at bounding box center [516, 289] width 938 height 319
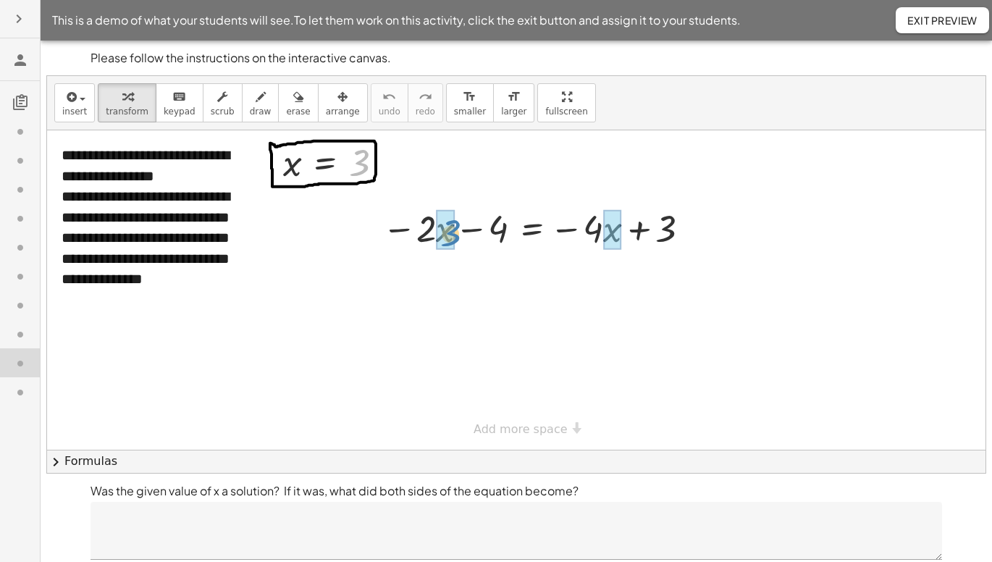
drag, startPoint x: 360, startPoint y: 180, endPoint x: 451, endPoint y: 228, distance: 103.3
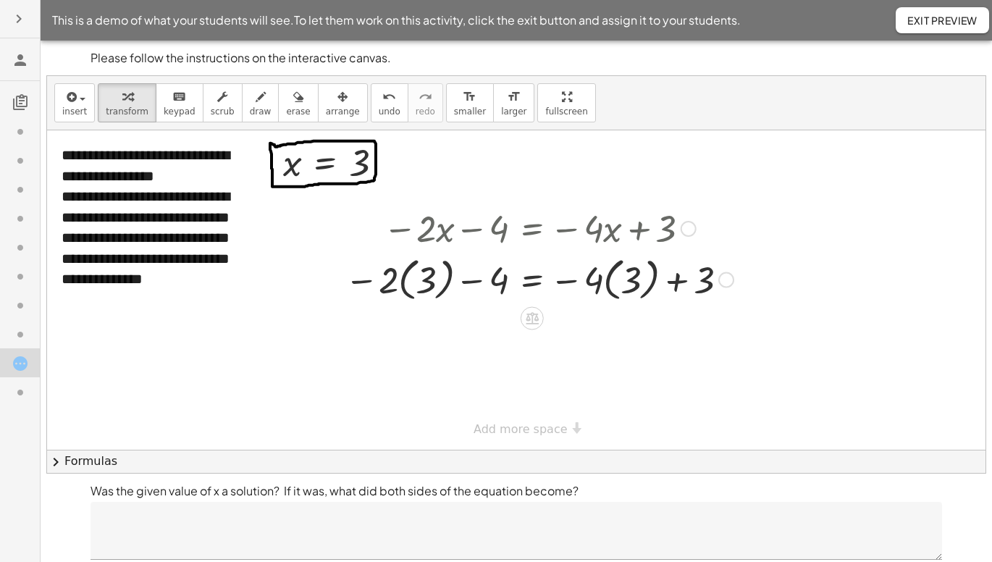
click at [397, 279] on div at bounding box center [538, 278] width 403 height 53
click at [362, 283] on div at bounding box center [538, 278] width 403 height 53
drag, startPoint x: 395, startPoint y: 272, endPoint x: 418, endPoint y: 270, distance: 24.0
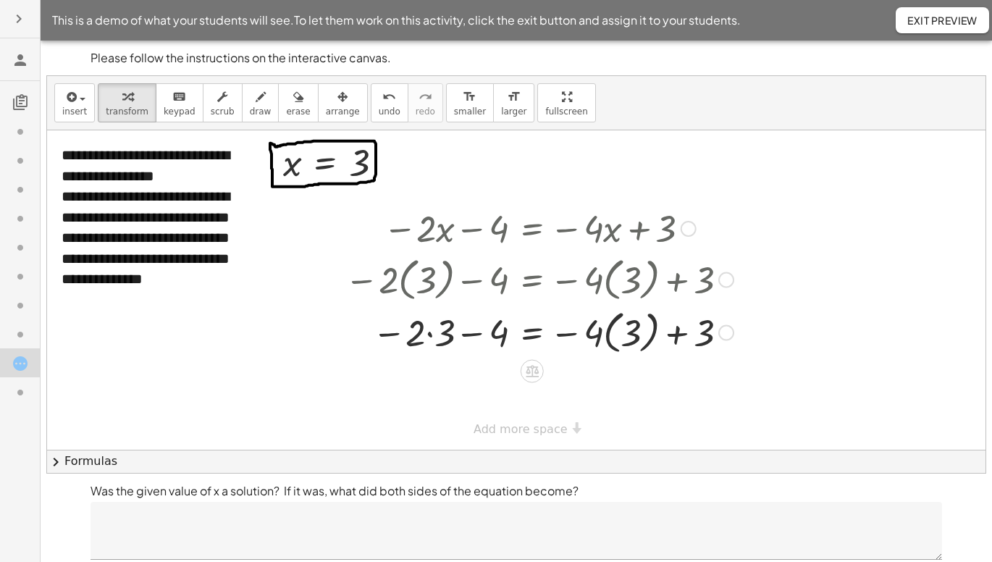
click at [434, 333] on div at bounding box center [538, 331] width 403 height 53
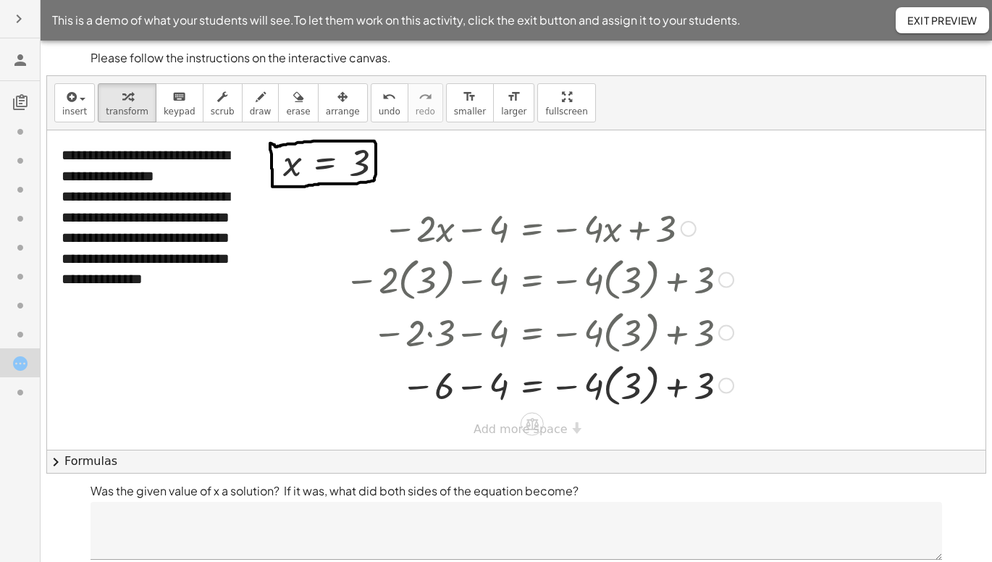
click at [473, 362] on div at bounding box center [538, 384] width 403 height 53
drag, startPoint x: 612, startPoint y: 387, endPoint x: 555, endPoint y: 391, distance: 56.6
click at [473, 362] on div at bounding box center [541, 384] width 409 height 53
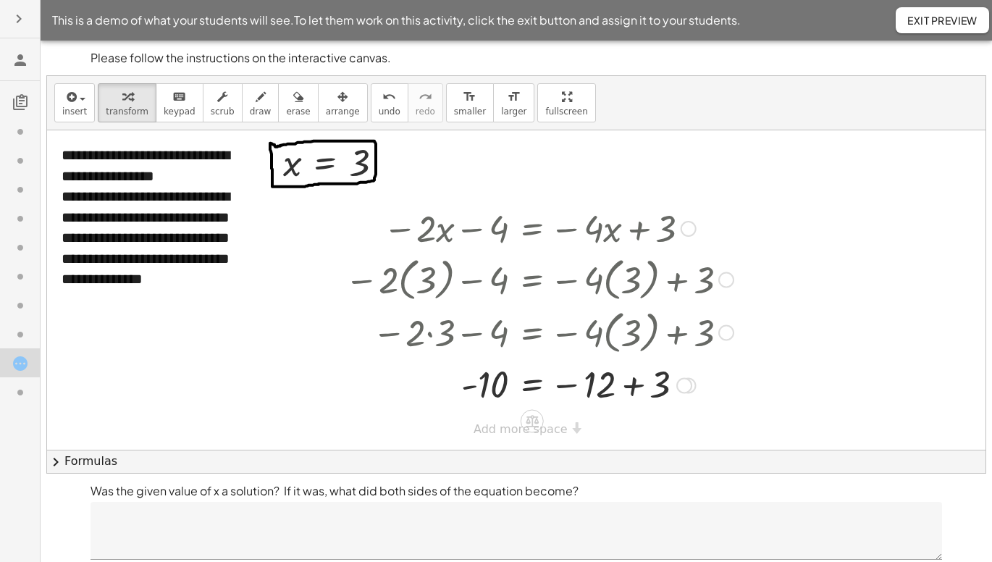
click at [473, 362] on div at bounding box center [538, 385] width 403 height 48
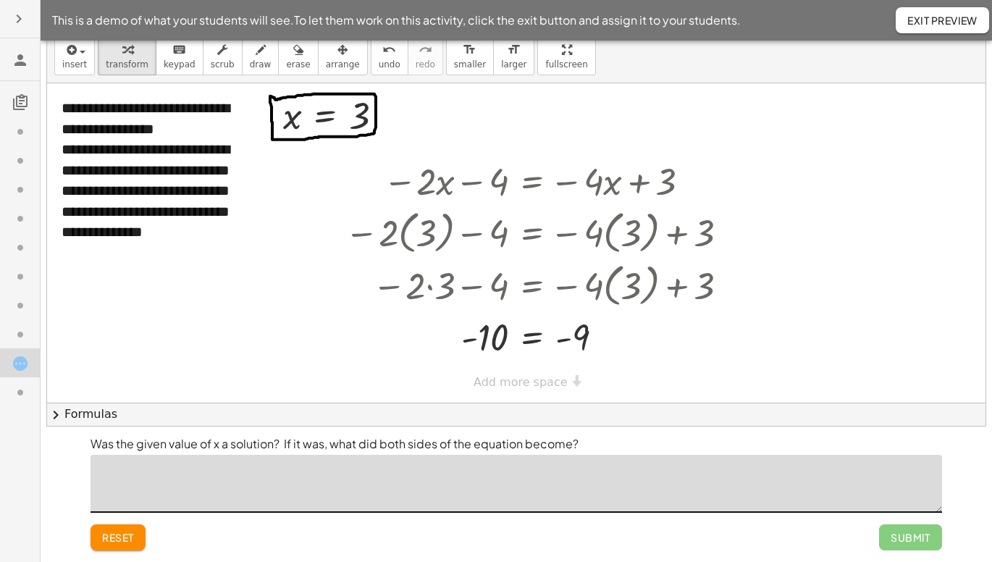
click at [168, 362] on textarea at bounding box center [515, 484] width 851 height 58
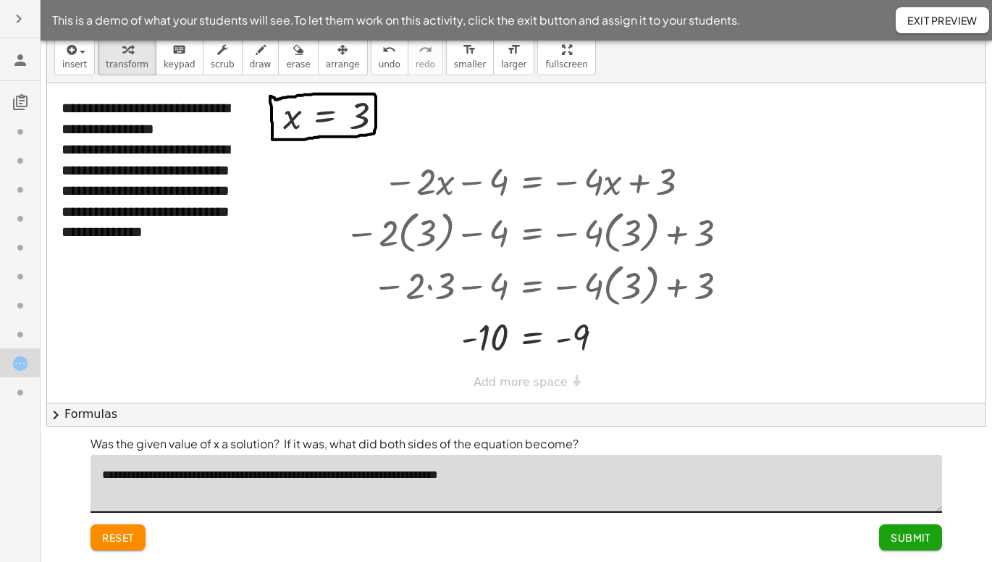
type textarea "**********"
click at [473, 362] on button "Submit" at bounding box center [910, 537] width 63 height 26
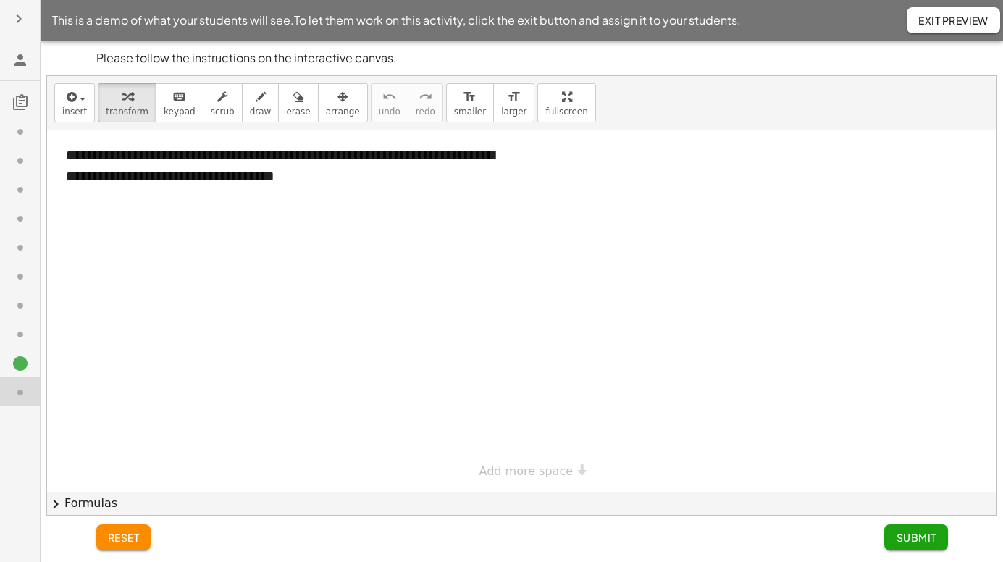
click at [22, 362] on icon at bounding box center [20, 363] width 17 height 17
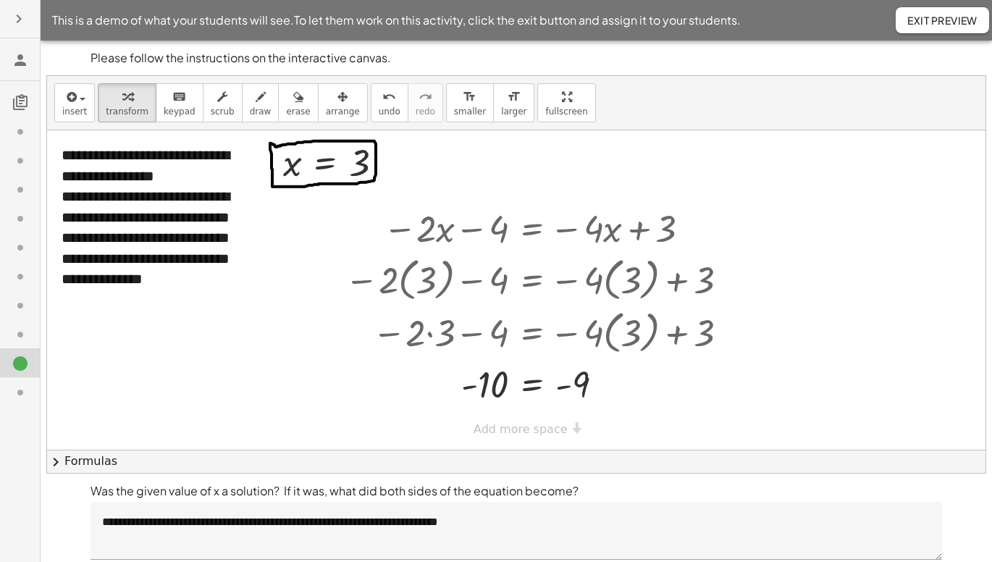
scroll to position [47, 0]
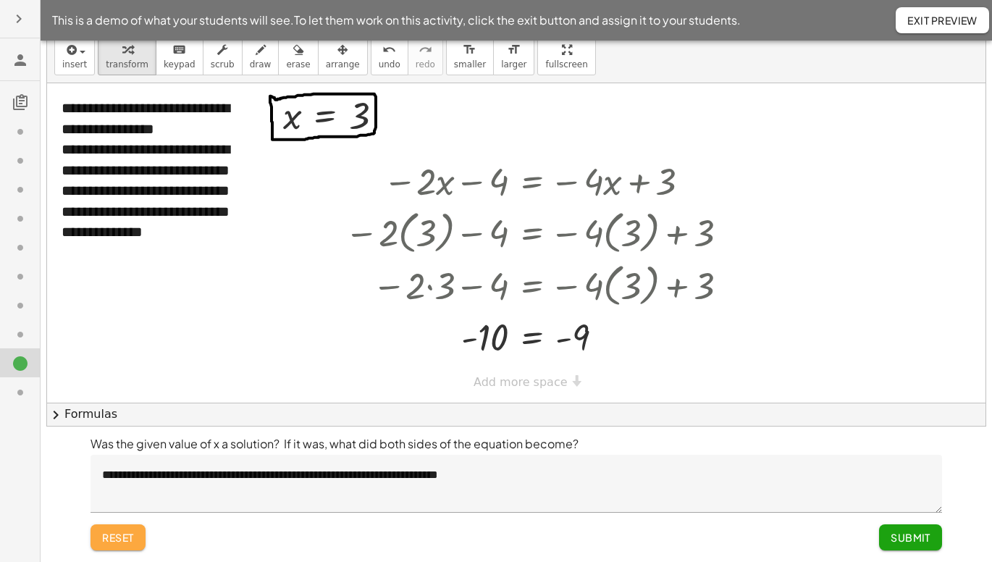
click at [116, 362] on span "reset" at bounding box center [118, 537] width 32 height 13
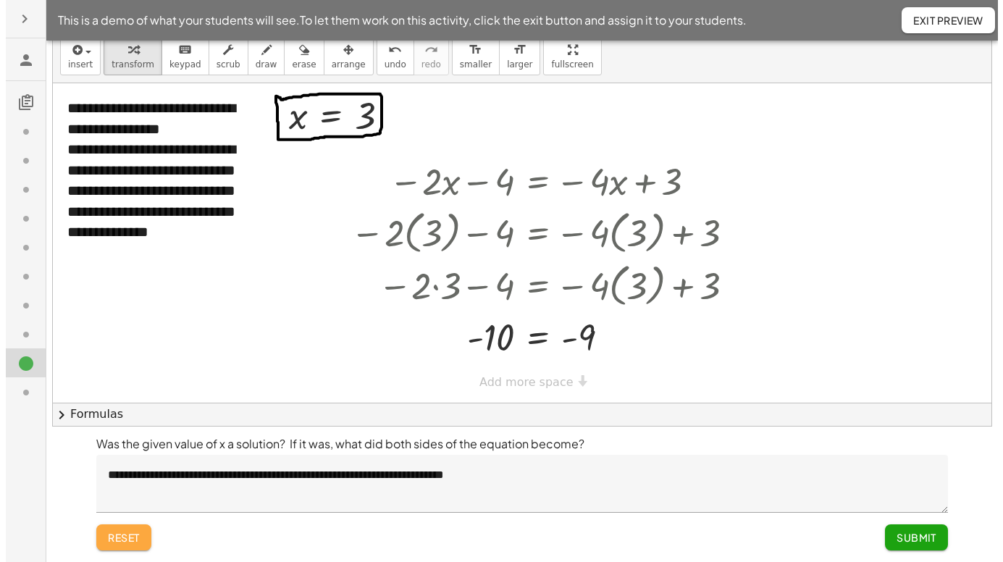
scroll to position [0, 0]
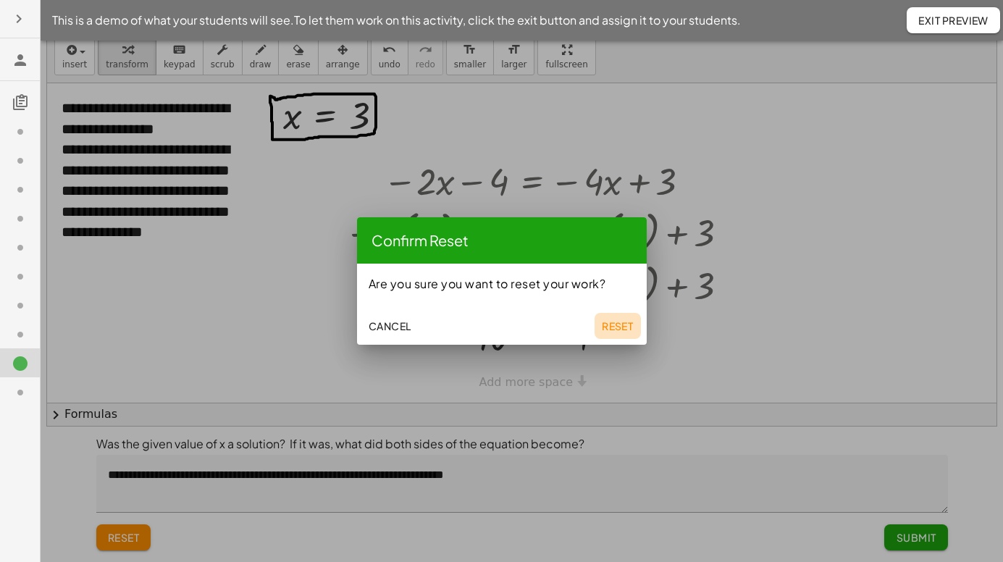
click at [473, 319] on span "Reset" at bounding box center [618, 325] width 32 height 13
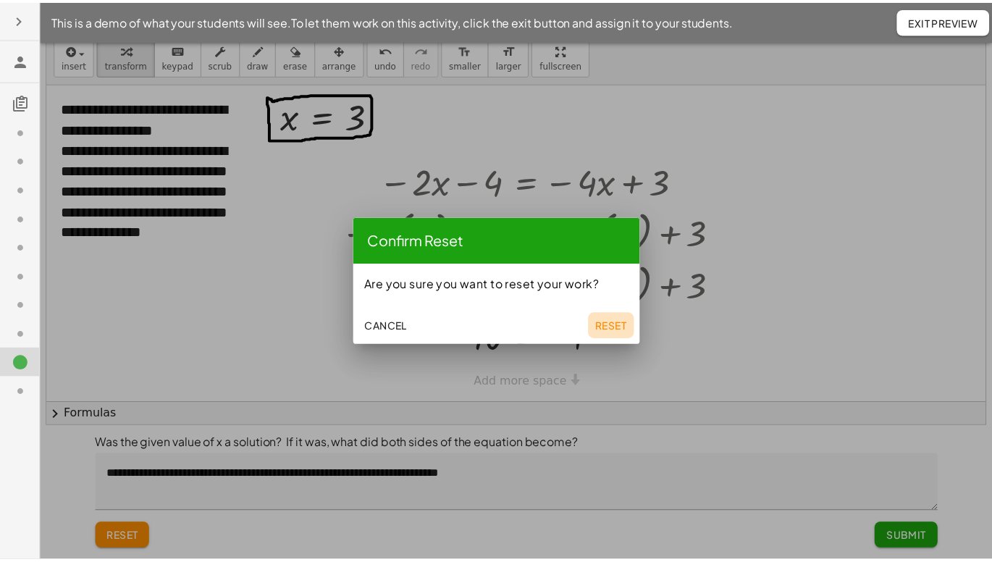
scroll to position [47, 0]
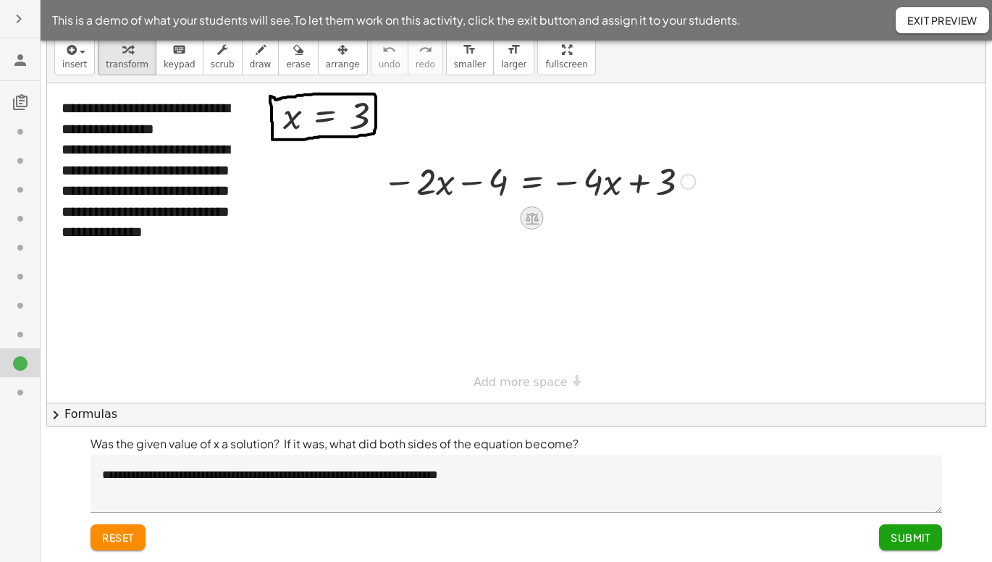
click at [473, 219] on icon at bounding box center [532, 218] width 13 height 12
click at [471, 217] on span "+" at bounding box center [474, 218] width 9 height 21
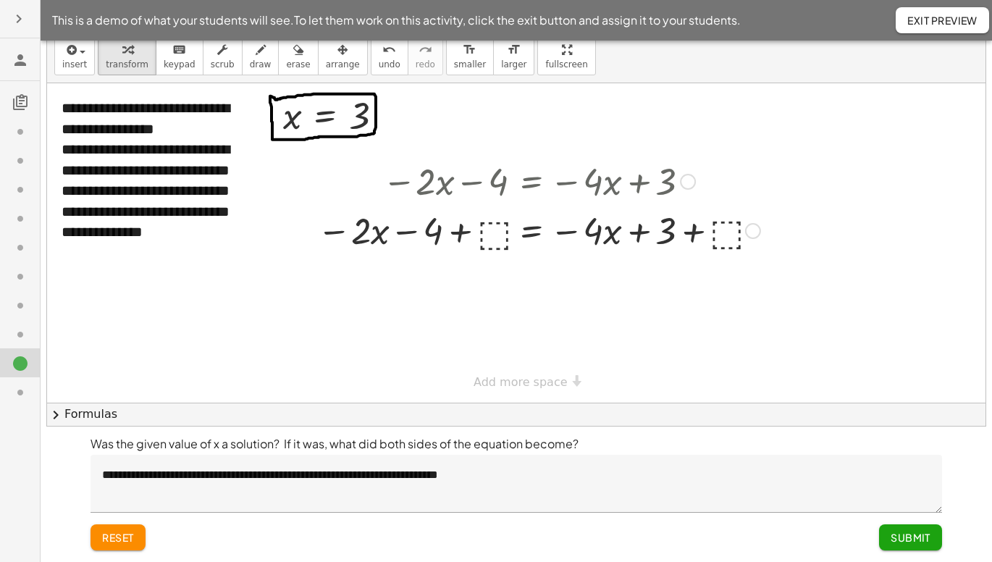
click at [473, 232] on div at bounding box center [539, 229] width 458 height 49
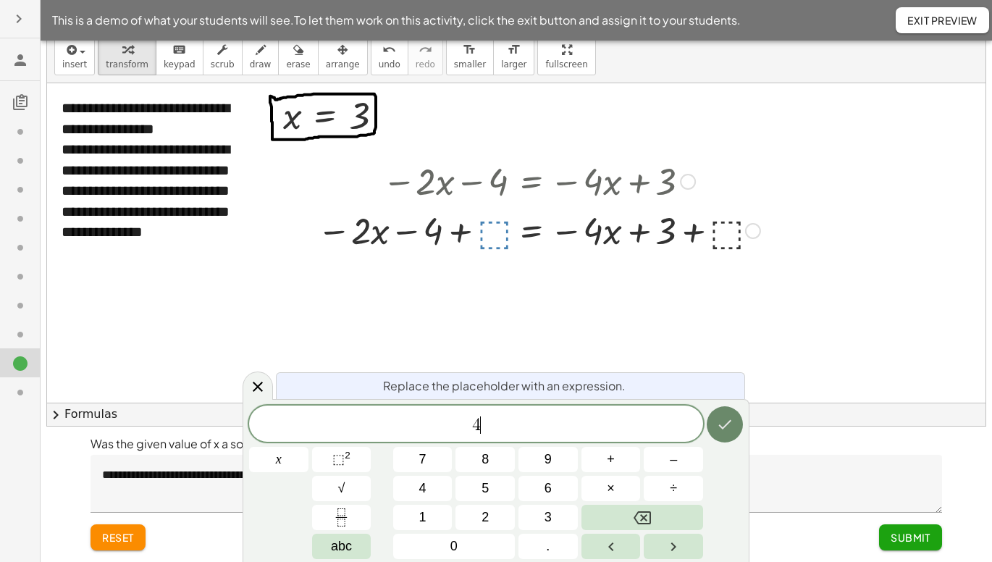
click at [473, 362] on icon "Done" at bounding box center [724, 424] width 17 height 17
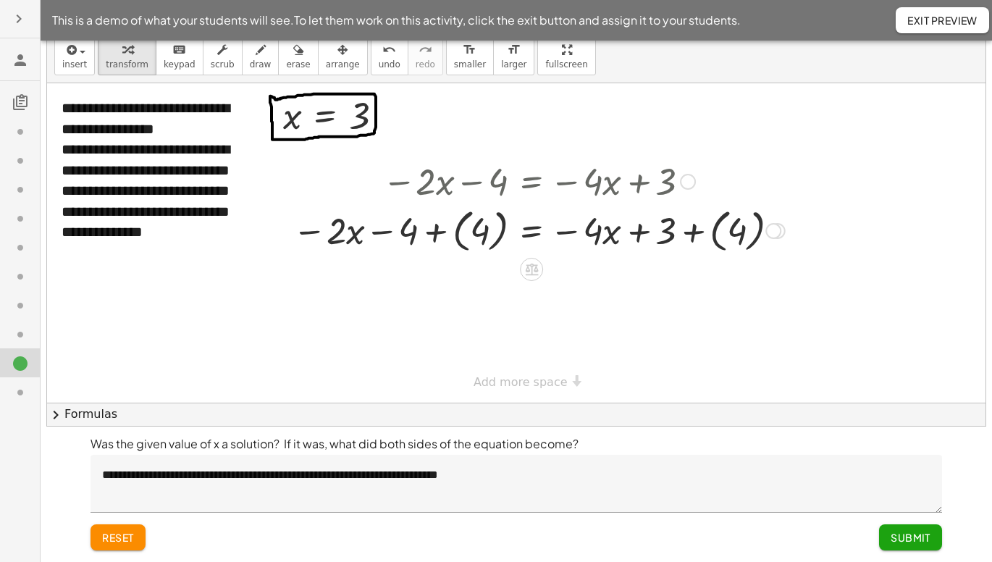
click at [438, 233] on div at bounding box center [538, 229] width 507 height 53
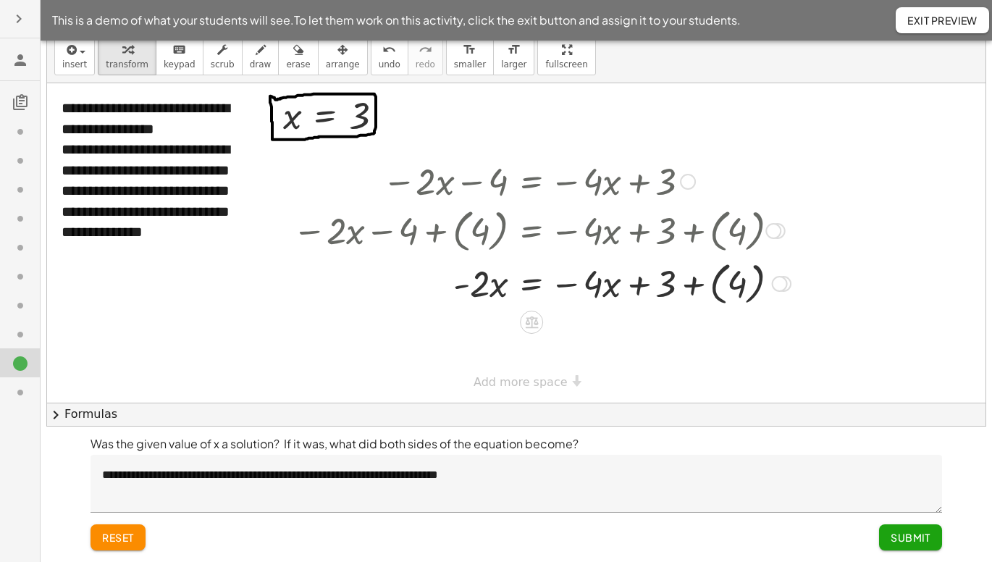
click at [473, 281] on div at bounding box center [541, 282] width 513 height 53
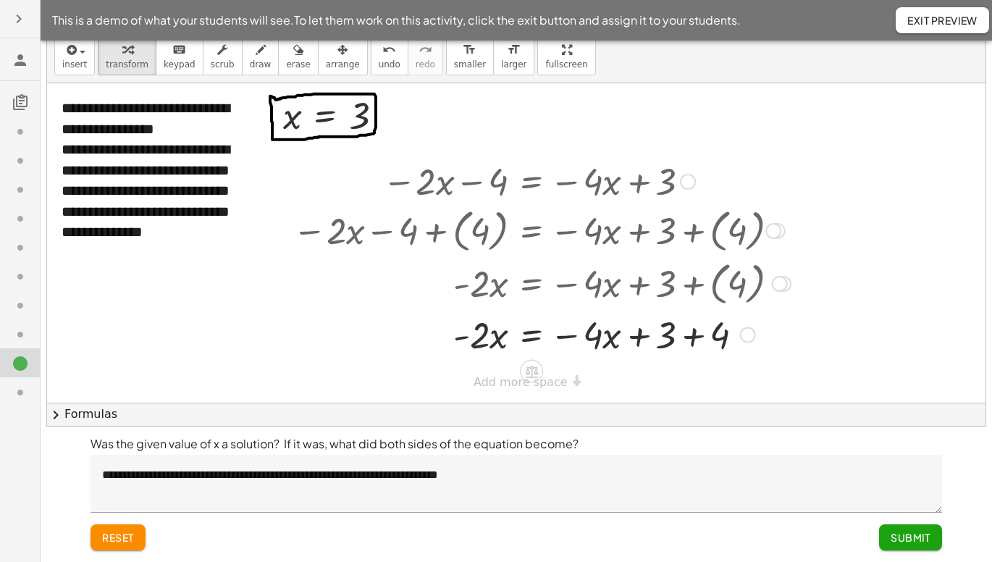
click at [473, 332] on div at bounding box center [541, 333] width 513 height 49
click at [473, 362] on div "**********" at bounding box center [516, 242] width 938 height 319
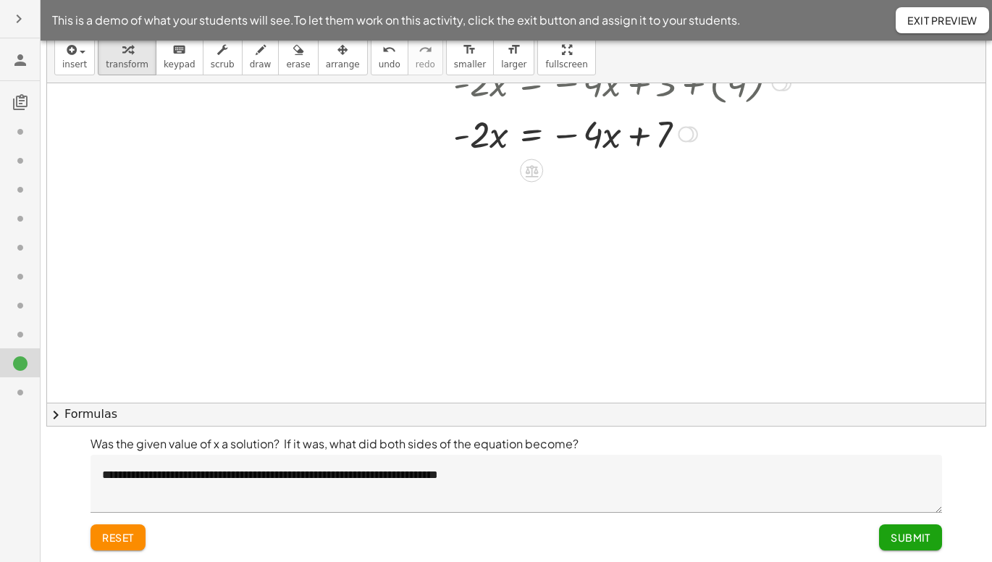
scroll to position [217, 0]
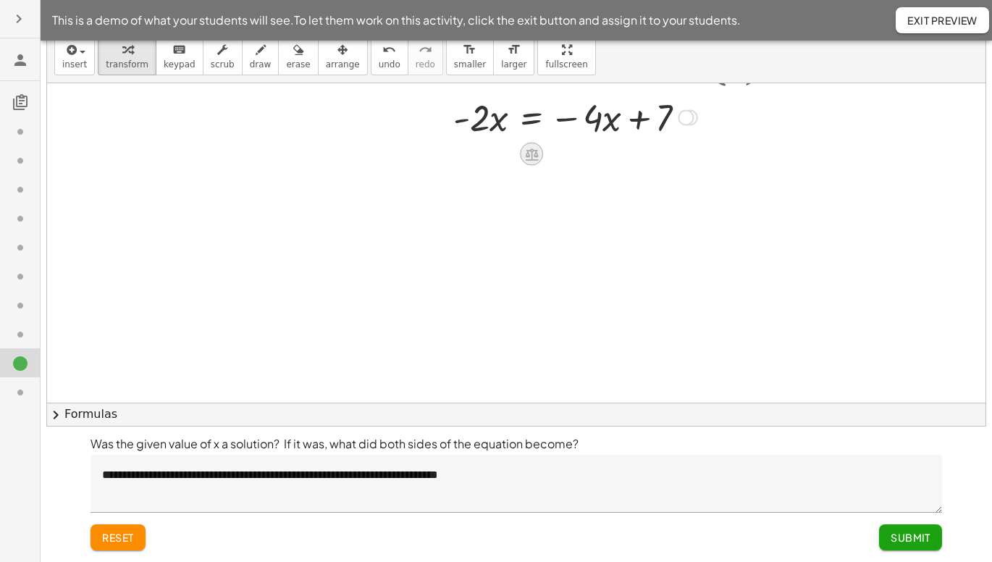
click at [473, 148] on icon at bounding box center [531, 153] width 15 height 15
click at [472, 156] on span "+" at bounding box center [473, 154] width 9 height 21
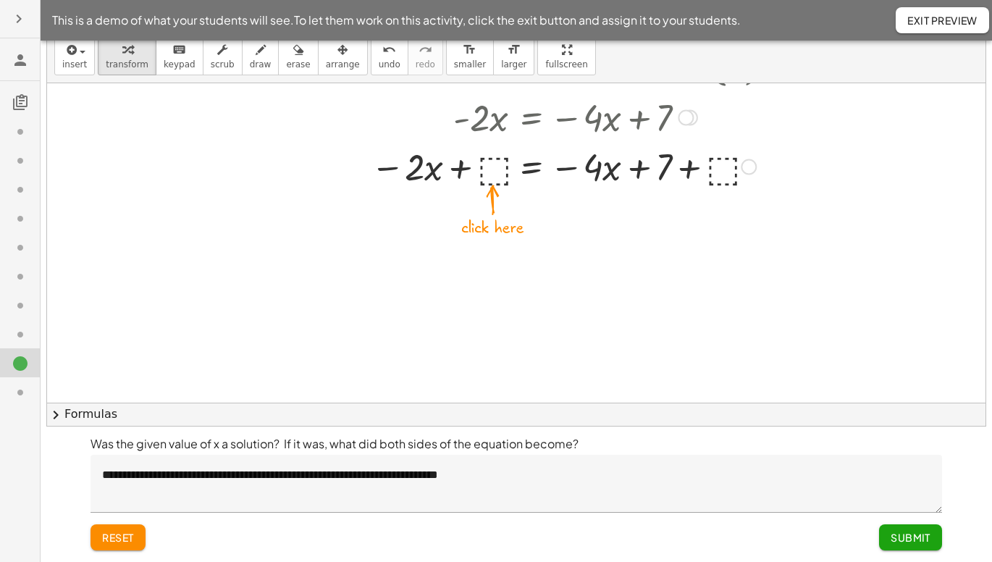
click at [473, 168] on div at bounding box center [541, 165] width 513 height 49
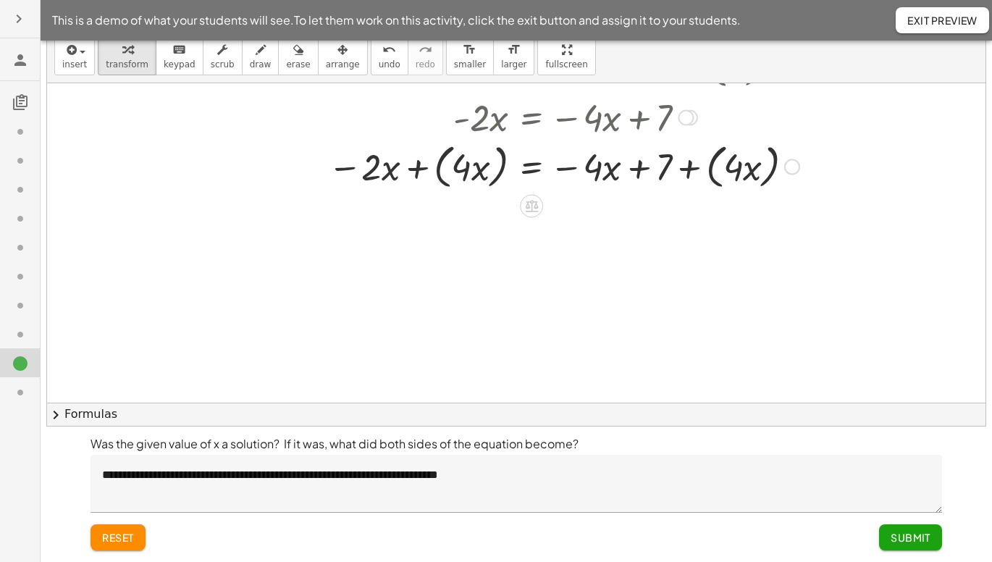
click at [418, 166] on div at bounding box center [545, 165] width 521 height 55
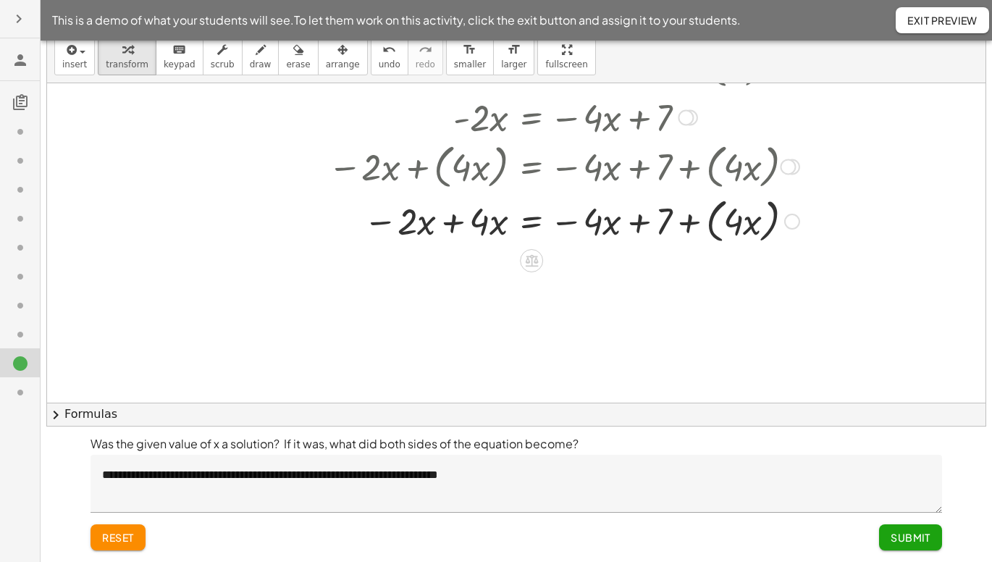
click at [447, 224] on div at bounding box center [545, 220] width 521 height 55
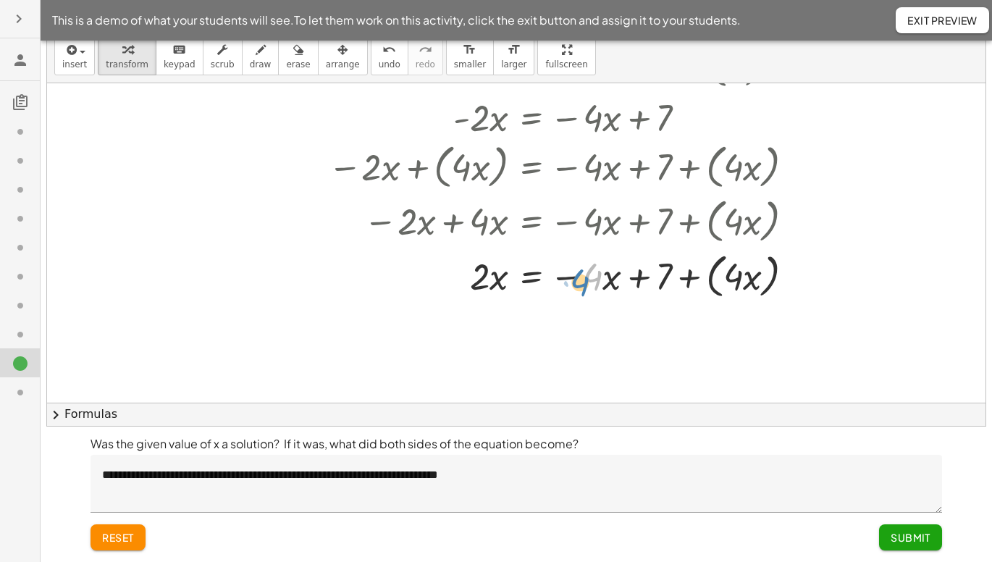
click at [473, 277] on div at bounding box center [548, 275] width 527 height 55
drag, startPoint x: 743, startPoint y: 278, endPoint x: 595, endPoint y: 282, distance: 147.7
click at [473, 282] on div at bounding box center [548, 275] width 527 height 55
drag, startPoint x: 710, startPoint y: 279, endPoint x: 623, endPoint y: 287, distance: 87.2
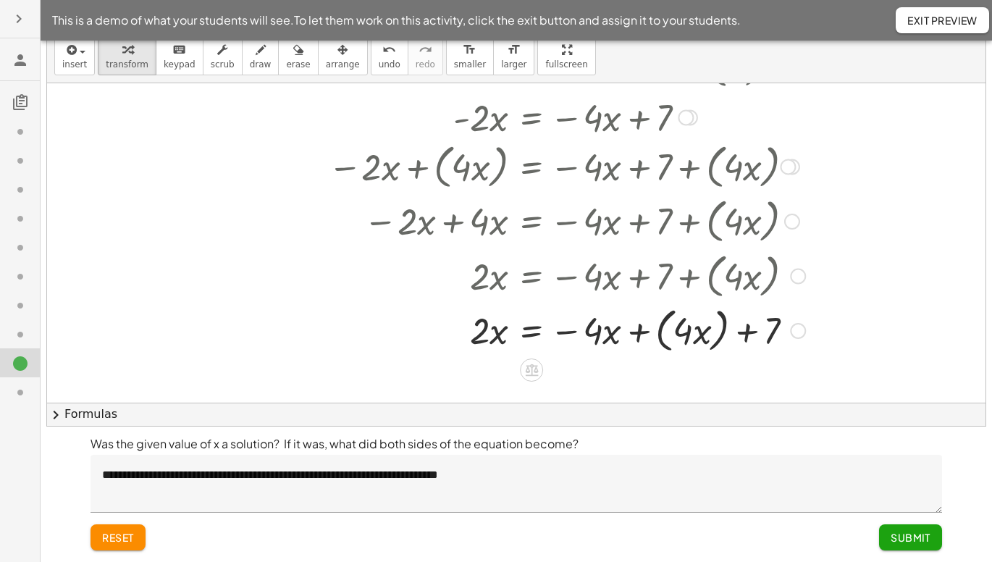
click at [473, 339] on div at bounding box center [548, 329] width 527 height 55
click at [473, 334] on div at bounding box center [548, 329] width 527 height 49
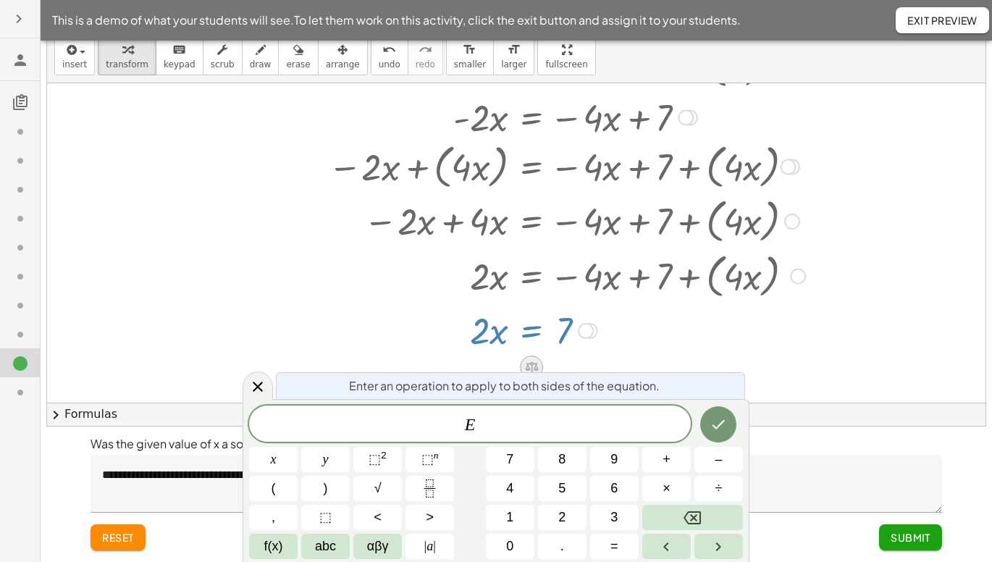
click at [473, 362] on icon at bounding box center [531, 367] width 15 height 15
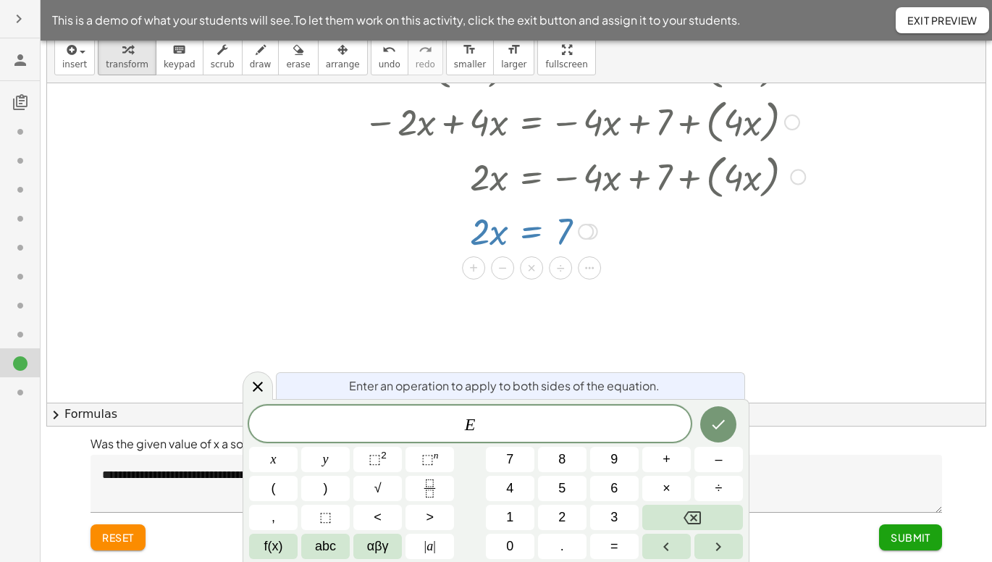
scroll to position [319, 0]
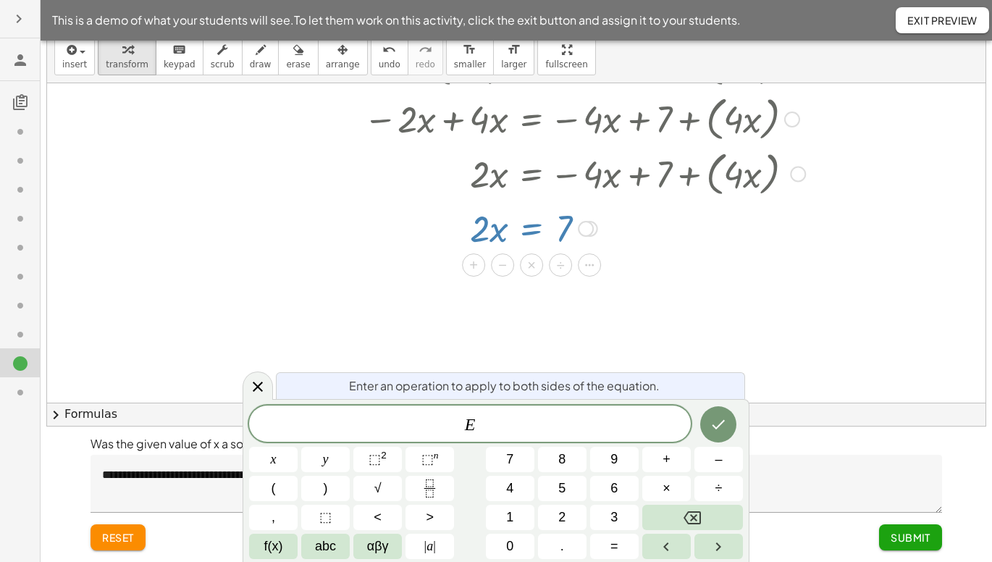
click at [473, 362] on span "E" at bounding box center [470, 425] width 442 height 20
click at [473, 266] on icon at bounding box center [531, 265] width 13 height 12
click at [473, 269] on span "÷" at bounding box center [561, 265] width 8 height 21
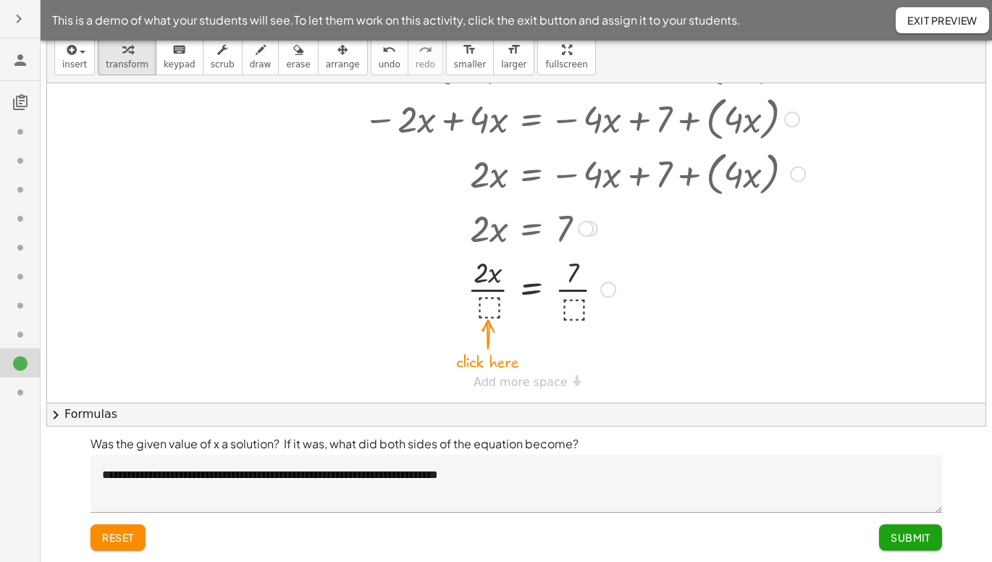
click at [473, 304] on div at bounding box center [548, 288] width 527 height 72
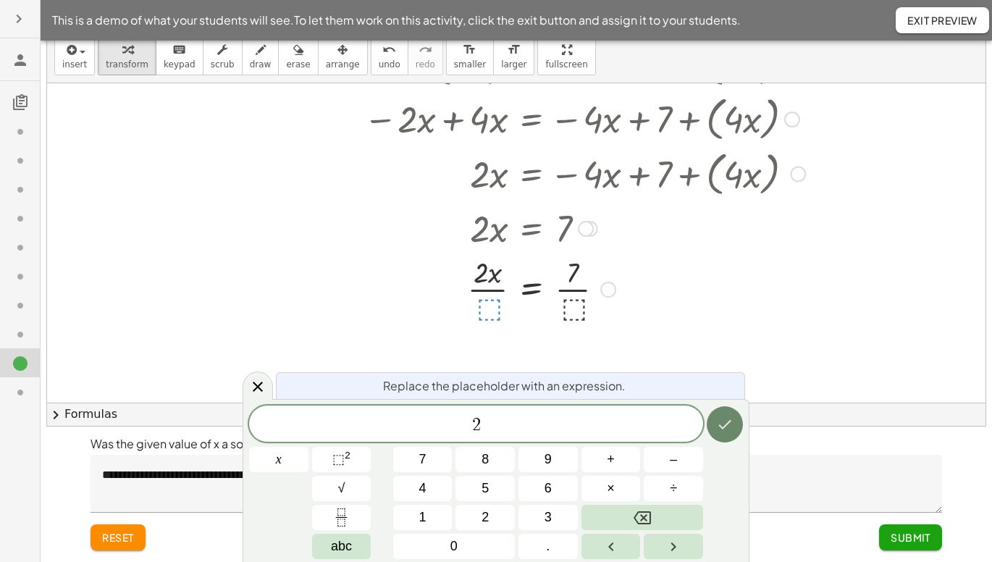
click at [473, 362] on icon "Done" at bounding box center [724, 424] width 17 height 17
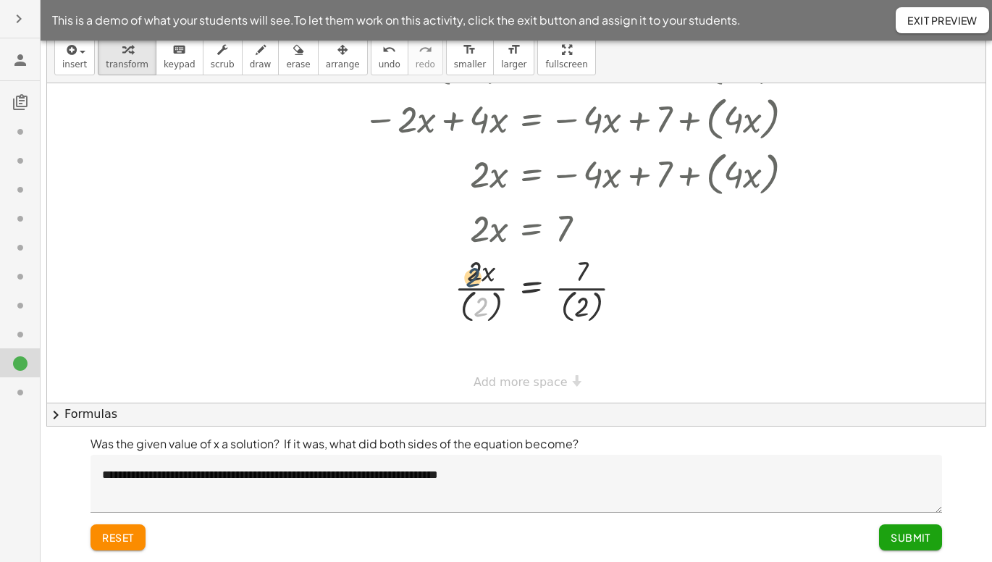
drag, startPoint x: 473, startPoint y: 293, endPoint x: 469, endPoint y: 275, distance: 18.6
click at [469, 275] on div at bounding box center [548, 287] width 527 height 75
click at [470, 271] on div at bounding box center [548, 287] width 527 height 75
drag, startPoint x: 474, startPoint y: 284, endPoint x: 471, endPoint y: 273, distance: 12.1
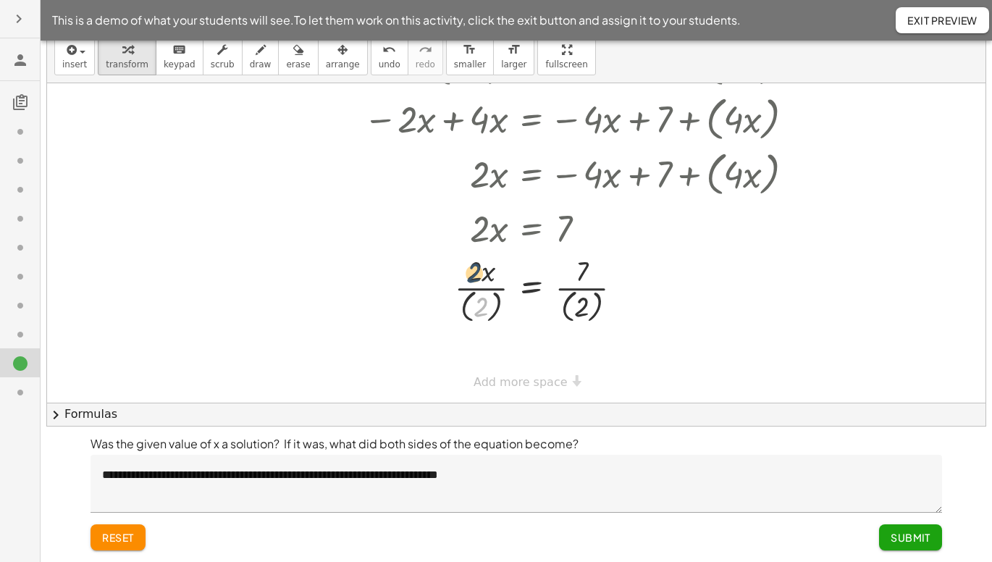
click at [471, 273] on div at bounding box center [548, 287] width 527 height 75
click at [473, 362] on div "**********" at bounding box center [516, 243] width 938 height 958
drag, startPoint x: 477, startPoint y: 291, endPoint x: 474, endPoint y: 274, distance: 17.6
click at [473, 274] on div at bounding box center [548, 287] width 527 height 75
drag, startPoint x: 473, startPoint y: 271, endPoint x: 478, endPoint y: 307, distance: 35.7
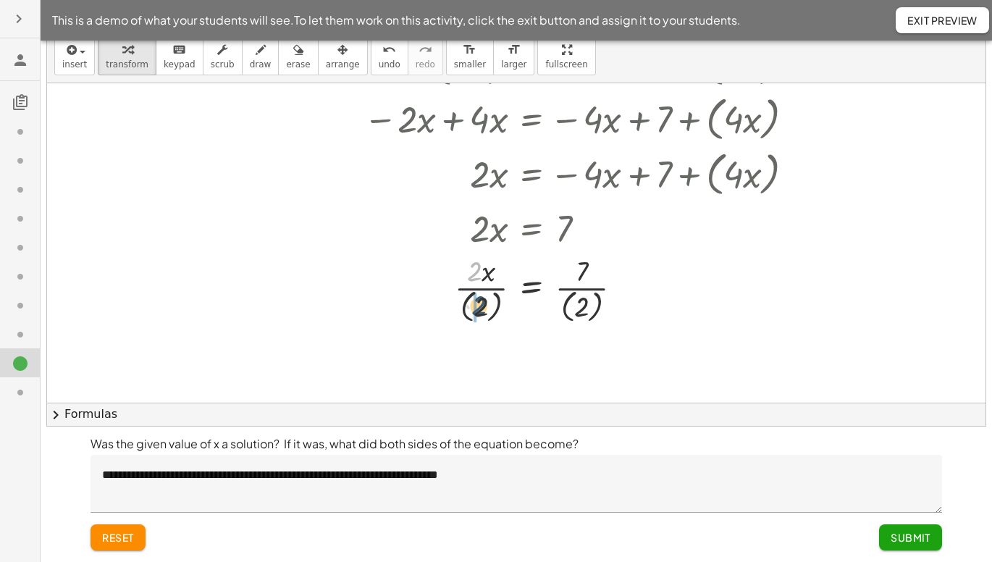
click at [473, 307] on div at bounding box center [548, 287] width 527 height 75
click at [471, 307] on div at bounding box center [548, 288] width 527 height 77
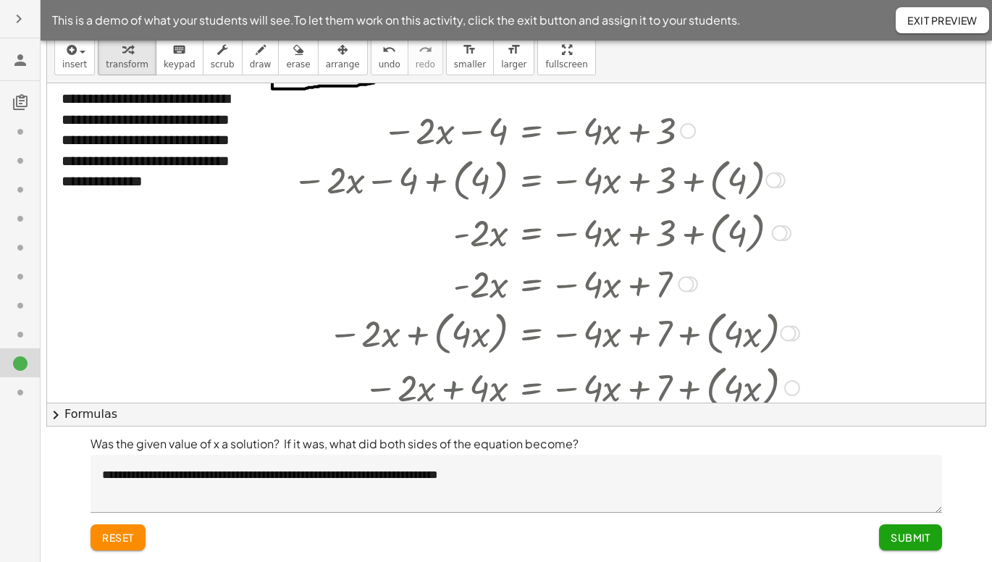
scroll to position [0, 0]
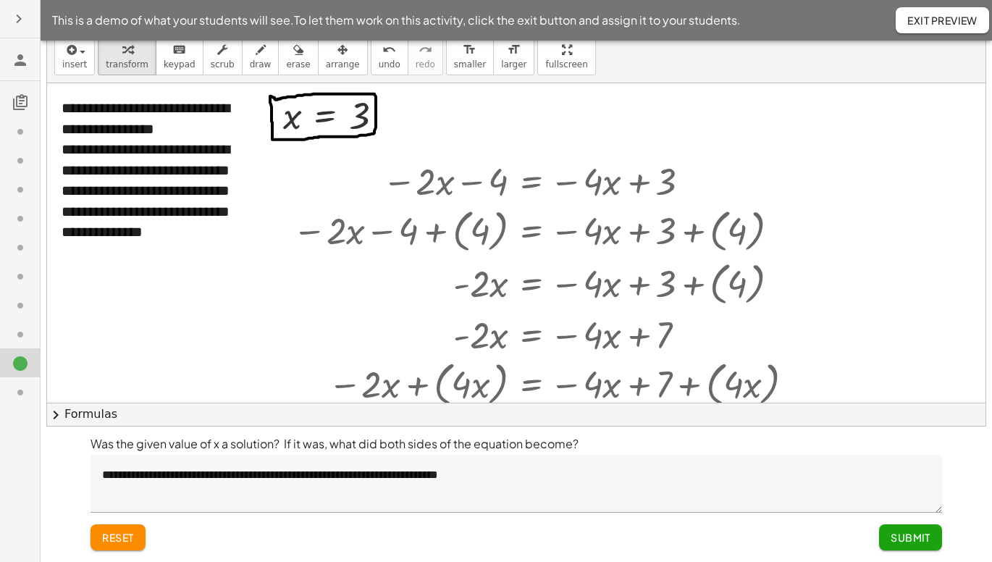
click at [128, 362] on span "reset" at bounding box center [118, 537] width 32 height 13
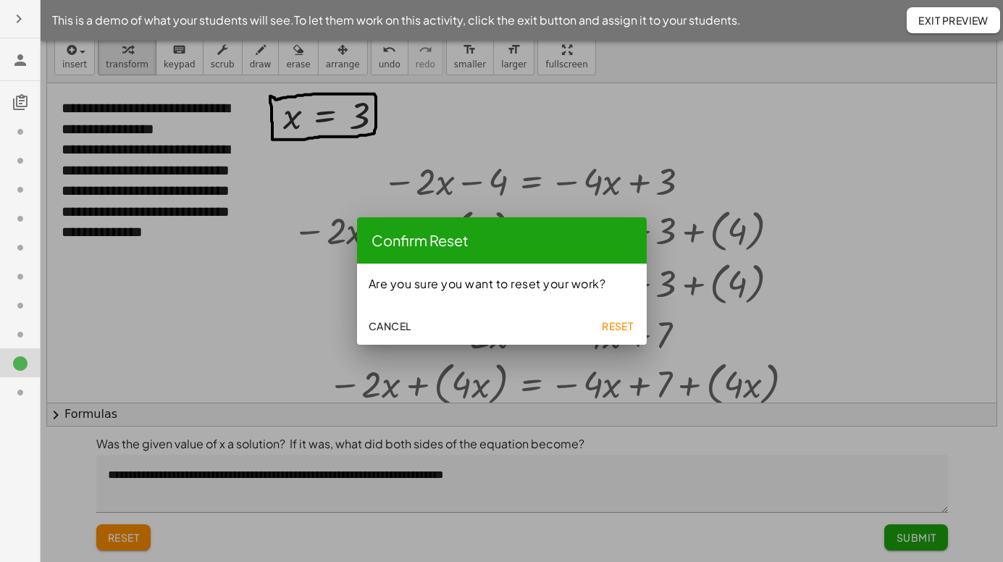
click at [473, 328] on span "Reset" at bounding box center [618, 325] width 32 height 13
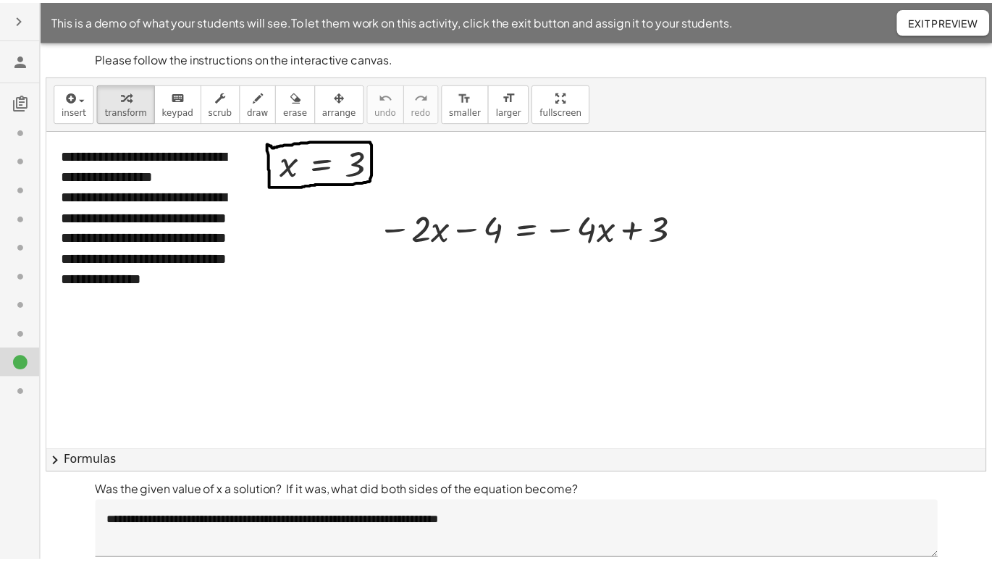
scroll to position [47, 0]
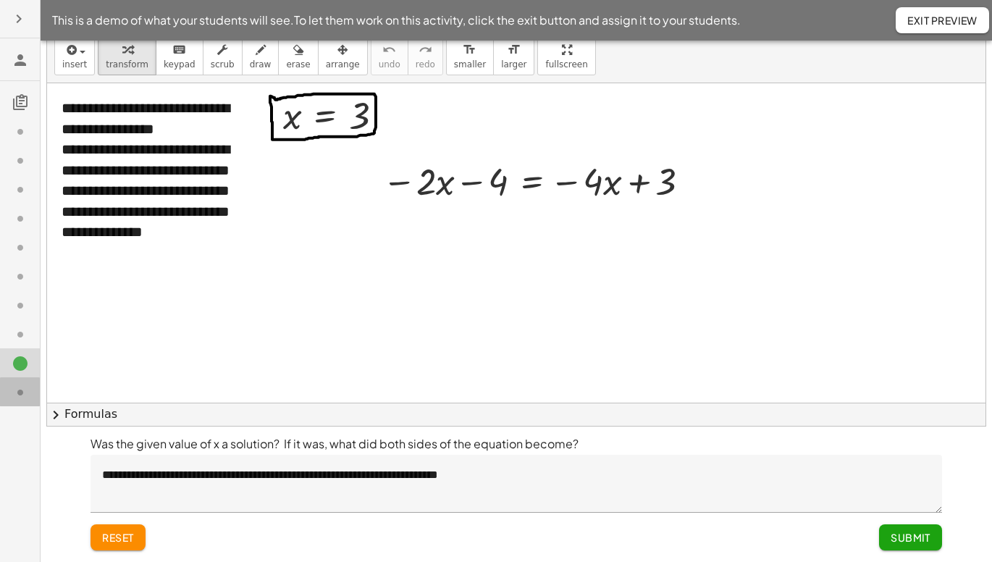
click at [14, 362] on icon at bounding box center [20, 392] width 17 height 17
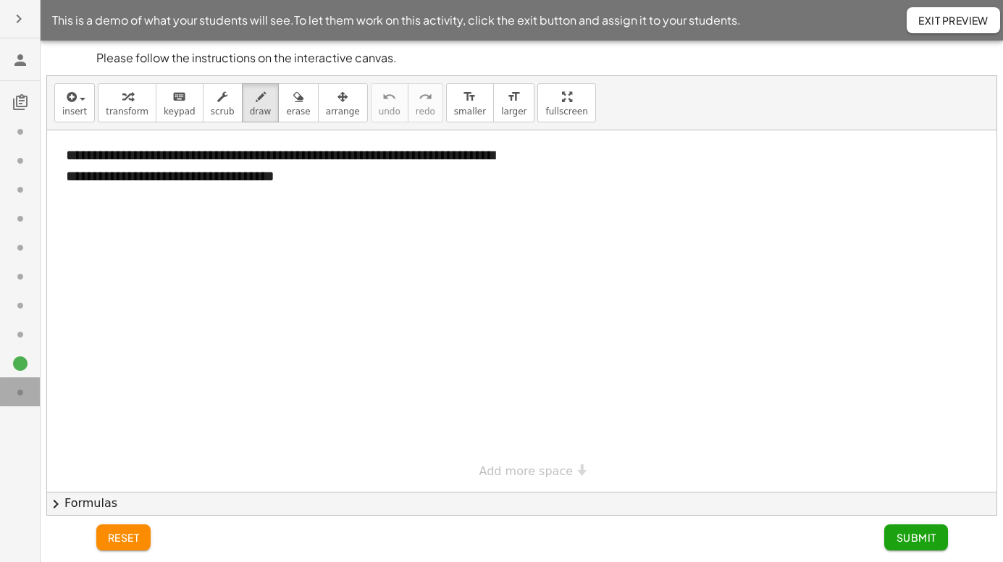
click at [20, 362] on icon at bounding box center [20, 392] width 17 height 17
click at [20, 329] on icon at bounding box center [20, 334] width 17 height 17
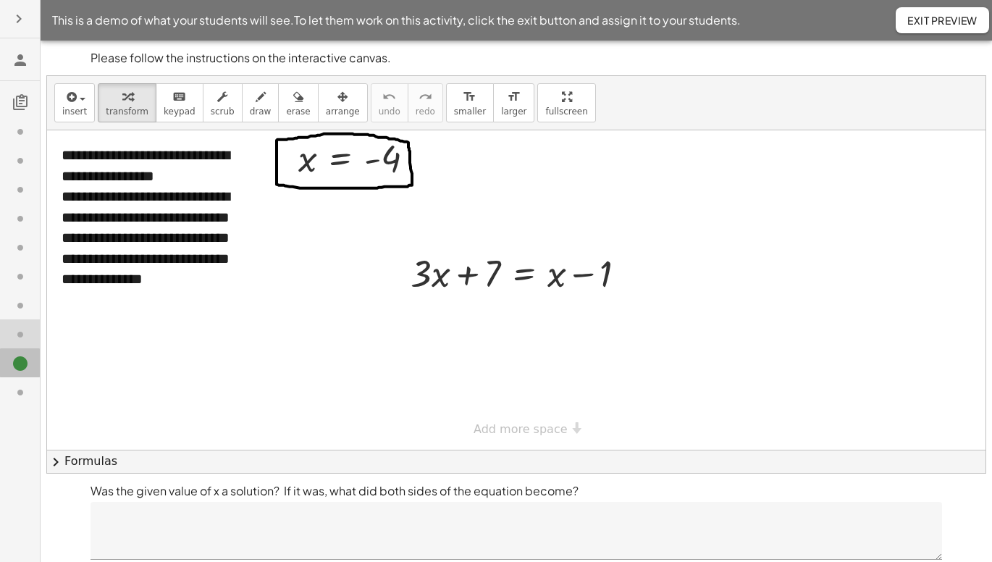
click at [28, 358] on icon at bounding box center [20, 363] width 17 height 17
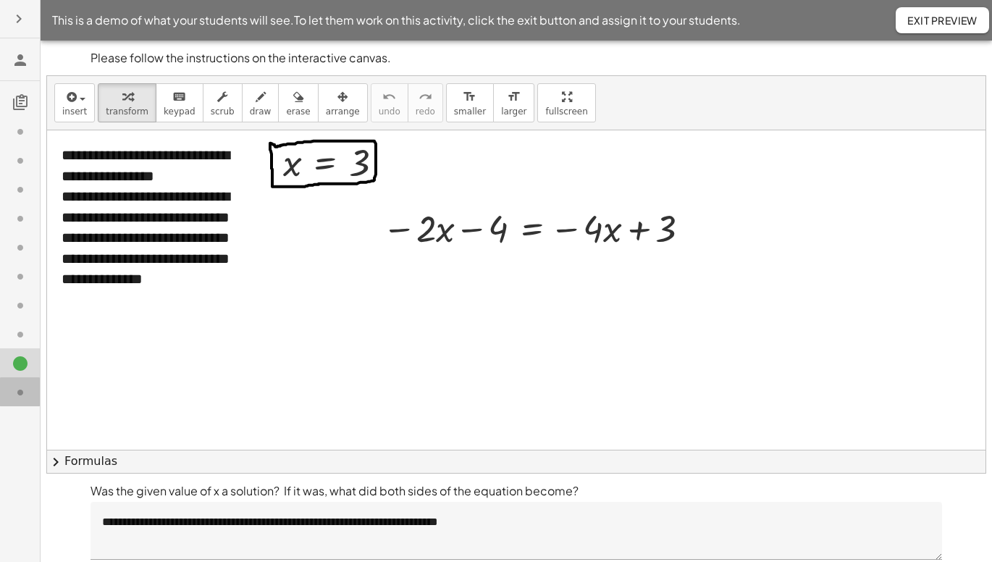
click at [24, 362] on icon at bounding box center [20, 392] width 17 height 17
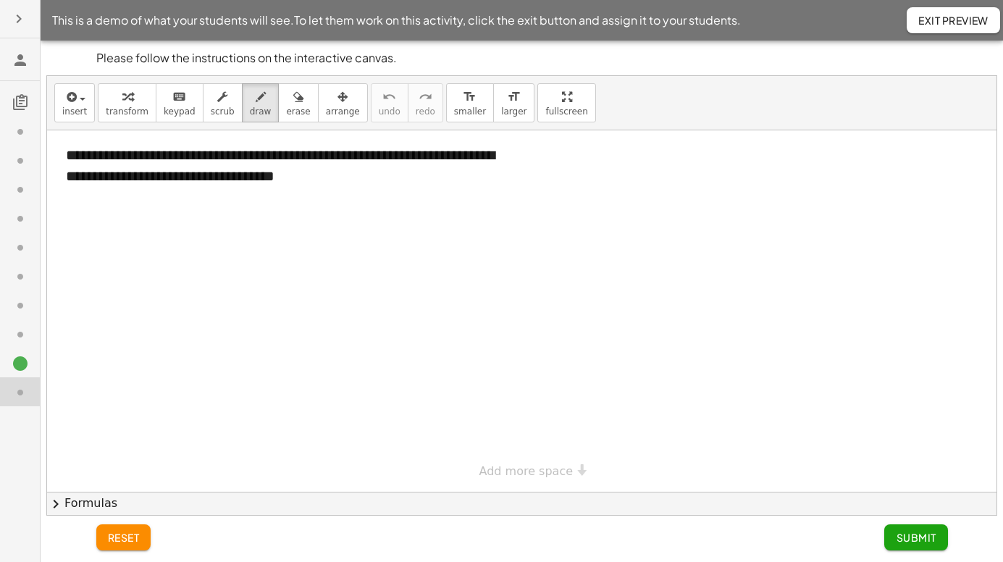
click at [357, 179] on div at bounding box center [521, 310] width 949 height 361
click at [473, 10] on button "Exit Preview" at bounding box center [952, 20] width 93 height 26
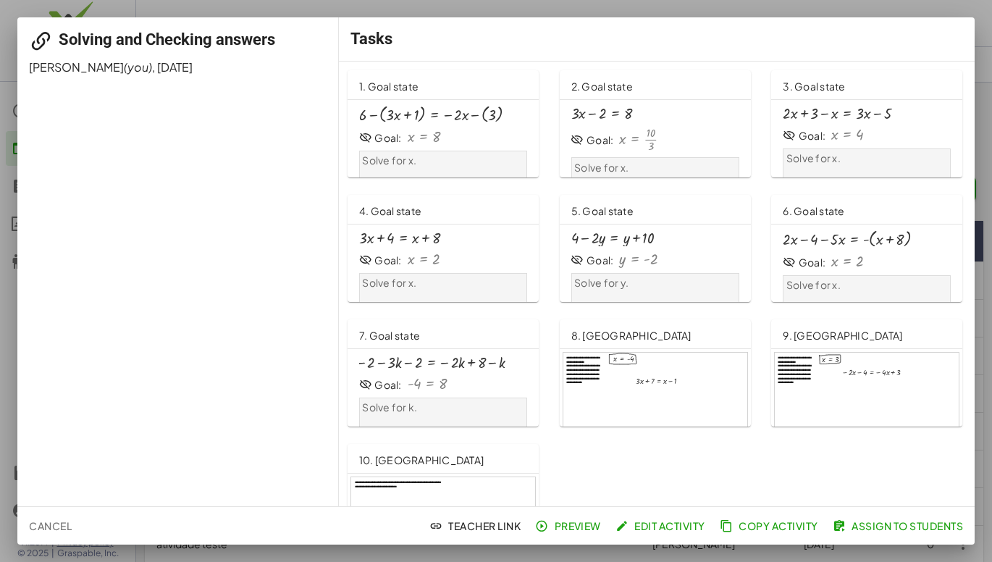
click at [895, 527] on span "Assign to Students" at bounding box center [898, 525] width 127 height 13
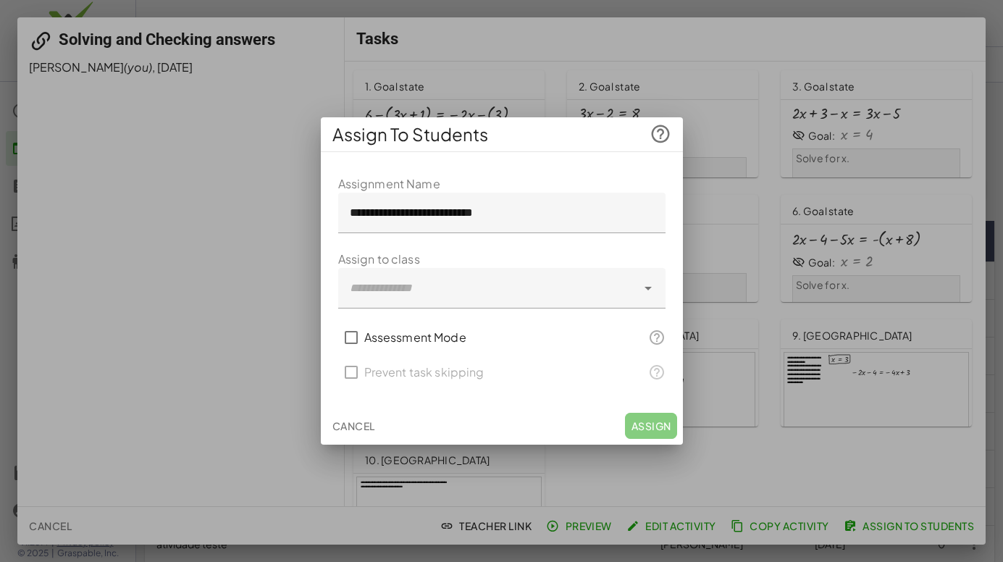
click at [399, 295] on div at bounding box center [487, 288] width 298 height 41
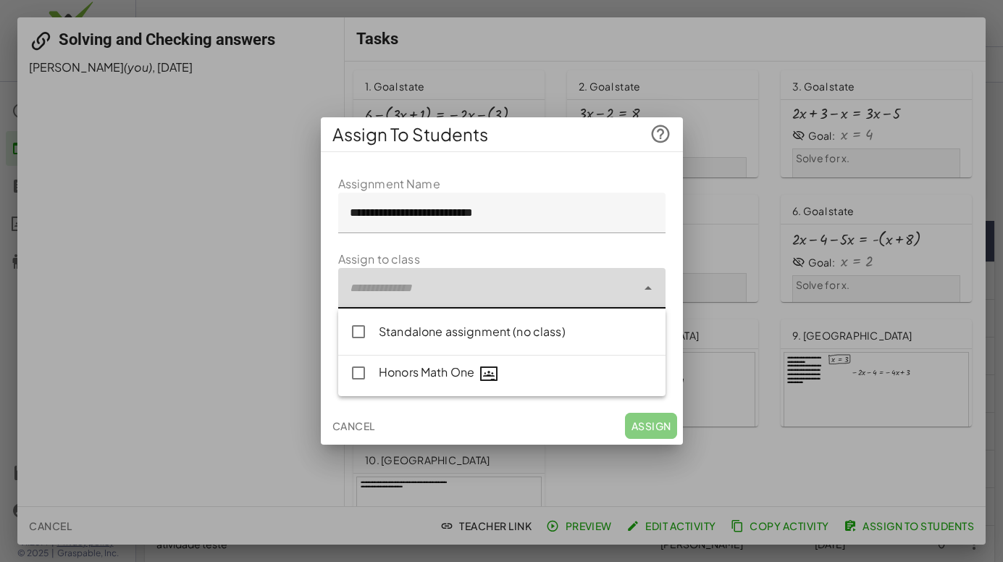
click at [349, 425] on button "Cancel" at bounding box center [353, 426] width 54 height 26
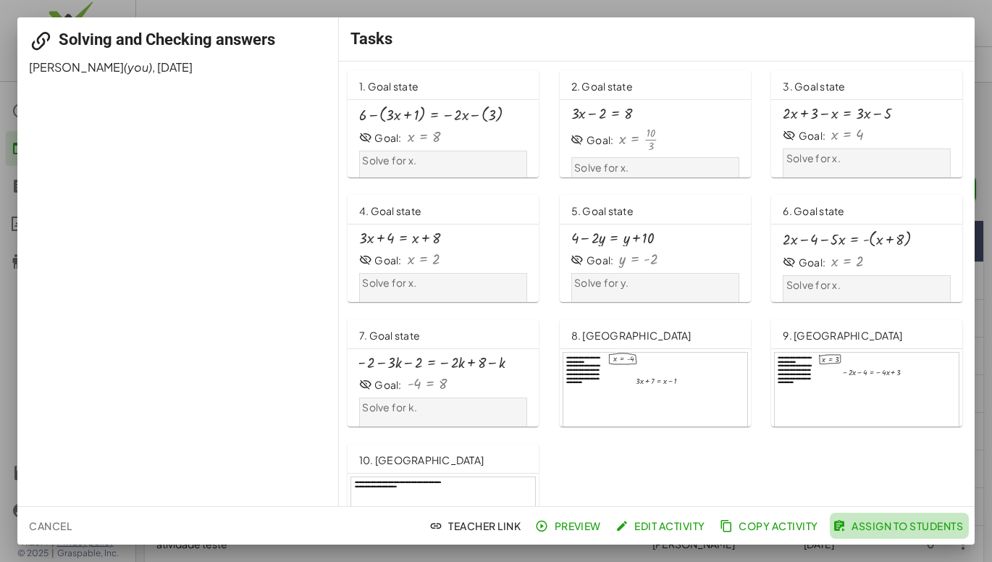
click at [888, 523] on span "Assign to Students" at bounding box center [898, 525] width 127 height 13
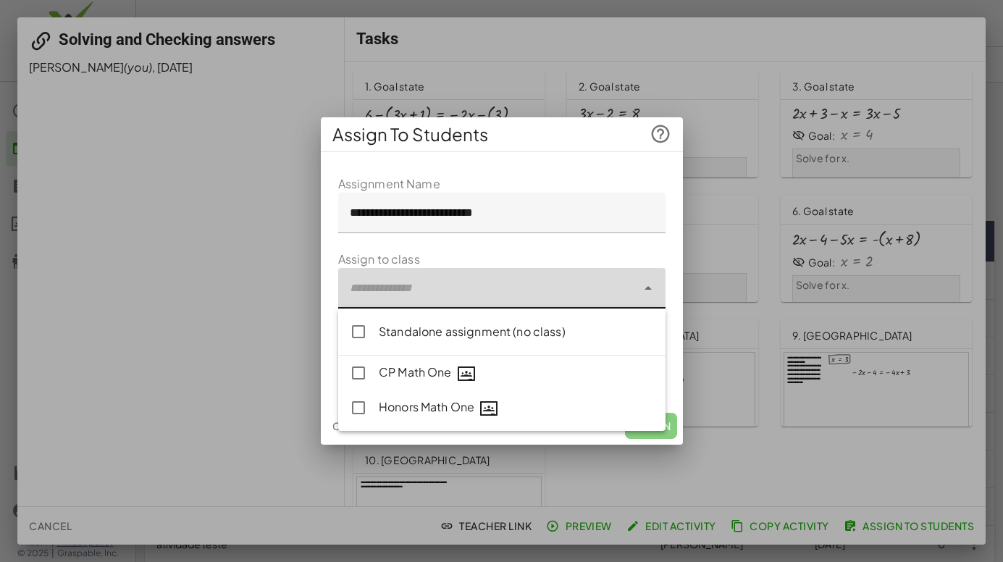
click at [416, 286] on div at bounding box center [487, 288] width 298 height 41
type input "**********"
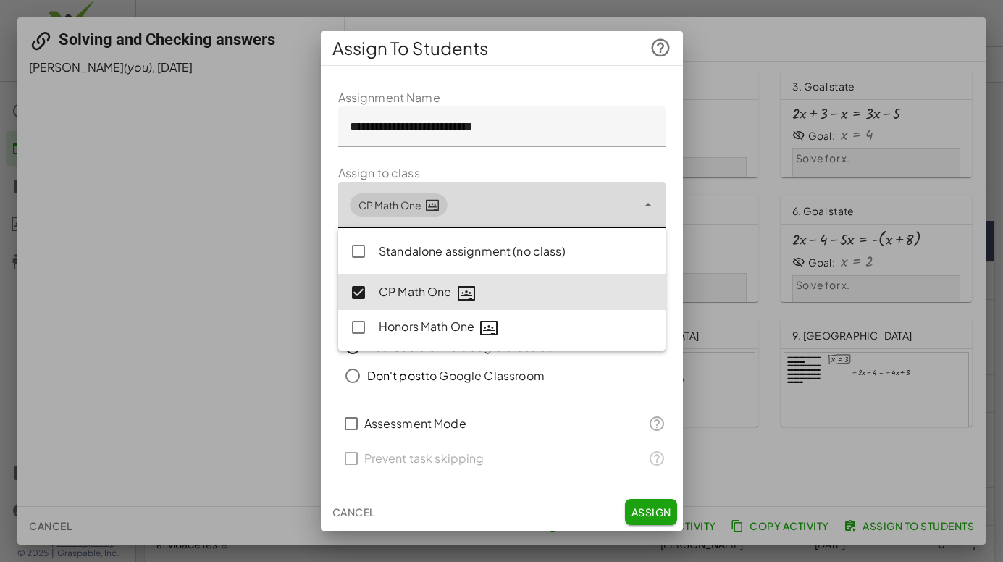
click at [646, 507] on span "Assign" at bounding box center [651, 511] width 40 height 13
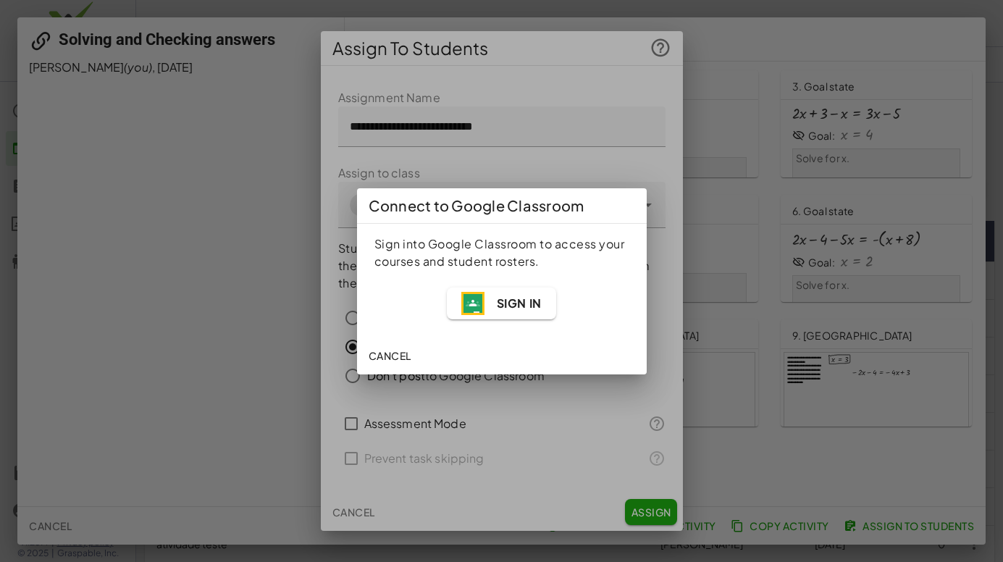
click at [486, 305] on span "Sign In" at bounding box center [501, 303] width 80 height 23
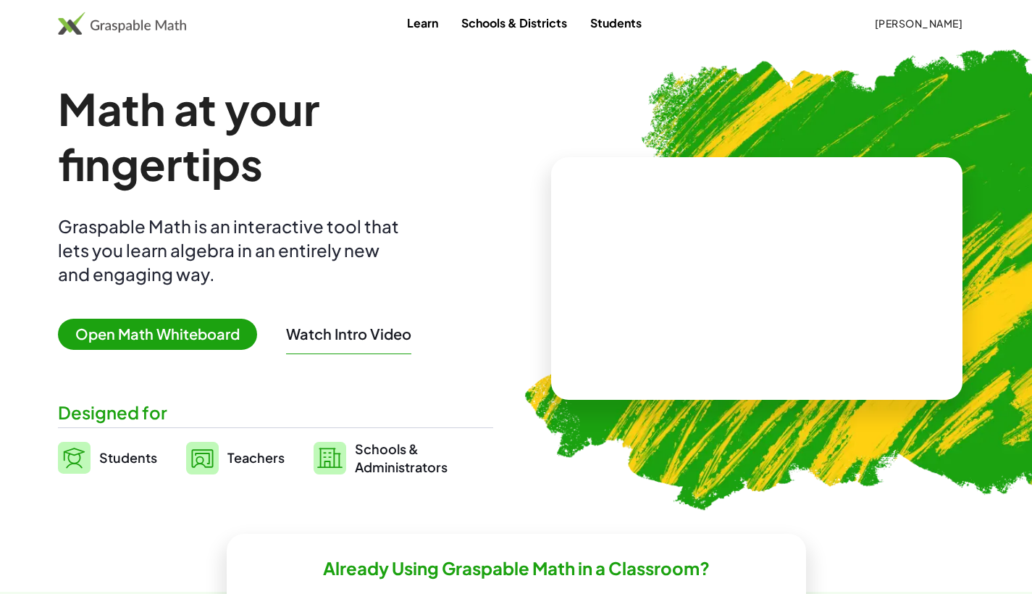
click at [377, 25] on span "[PERSON_NAME]" at bounding box center [918, 23] width 88 height 13
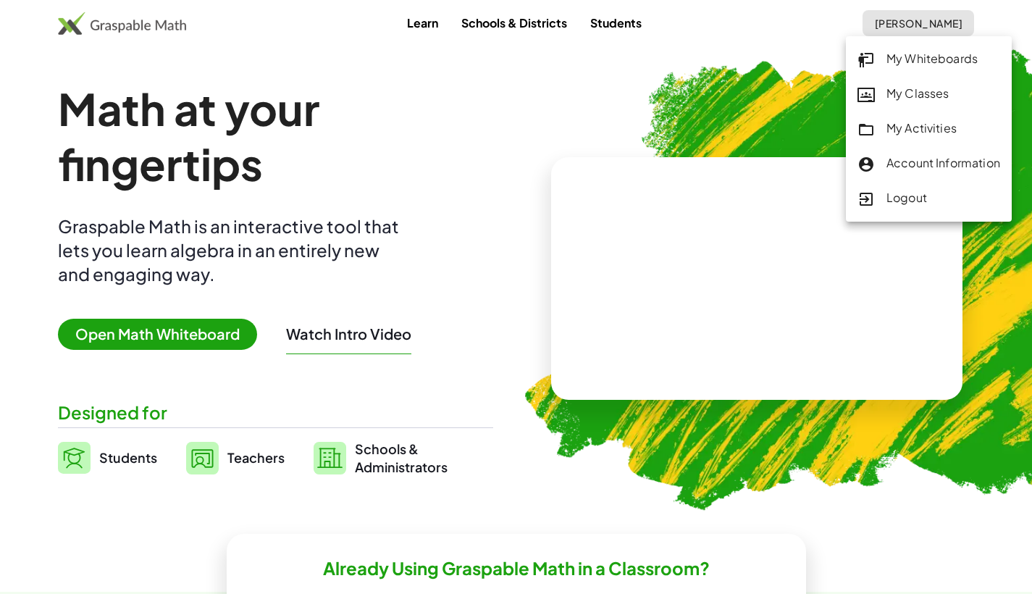
click at [377, 96] on div "My Classes" at bounding box center [928, 94] width 143 height 19
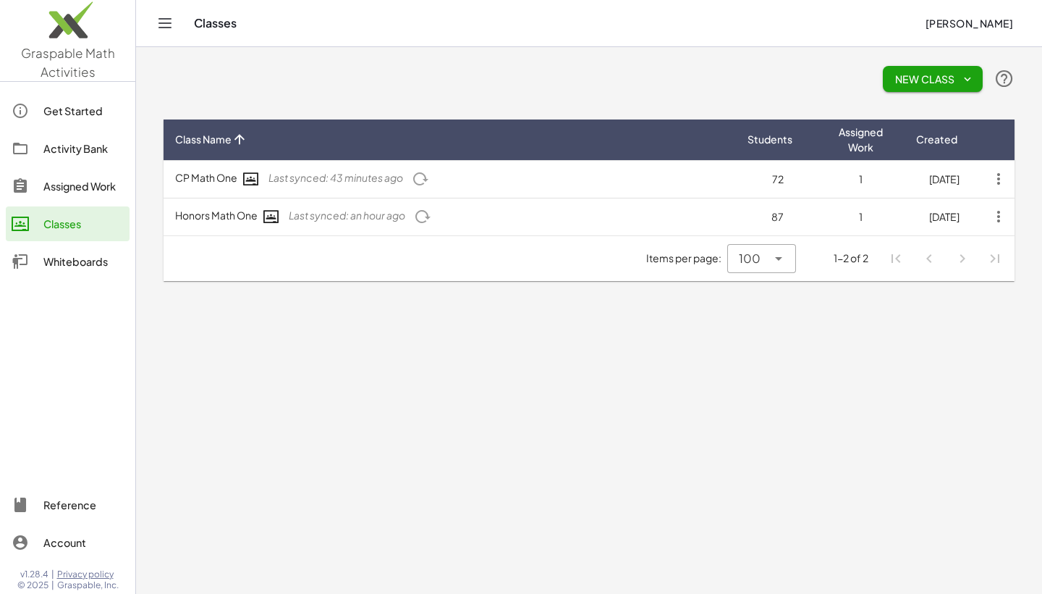
click at [230, 216] on td "Honors Math One Last synced: an hour ago" at bounding box center [450, 217] width 573 height 38
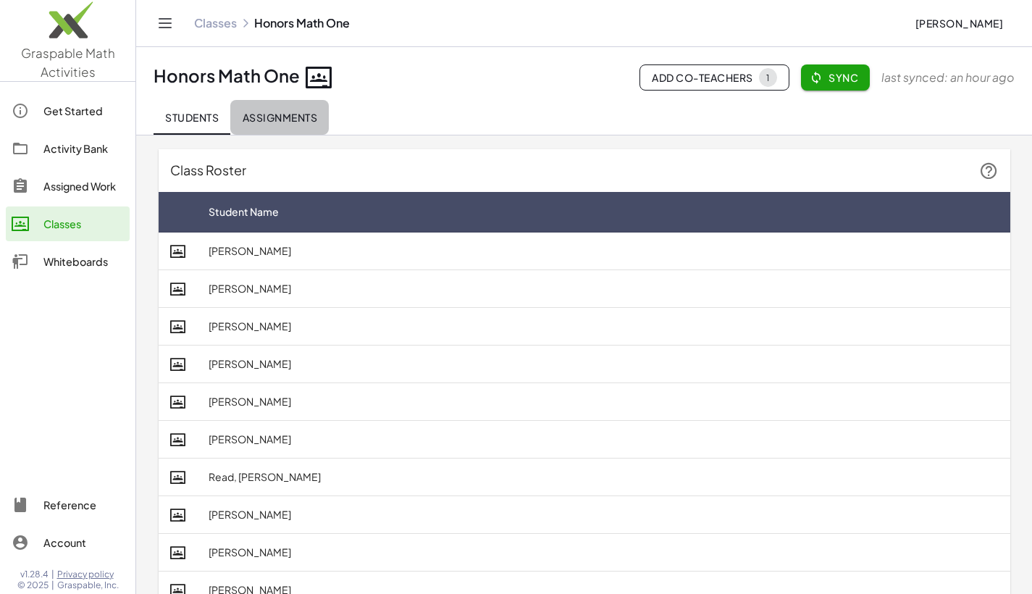
click at [299, 120] on span "Assignments" at bounding box center [279, 117] width 75 height 13
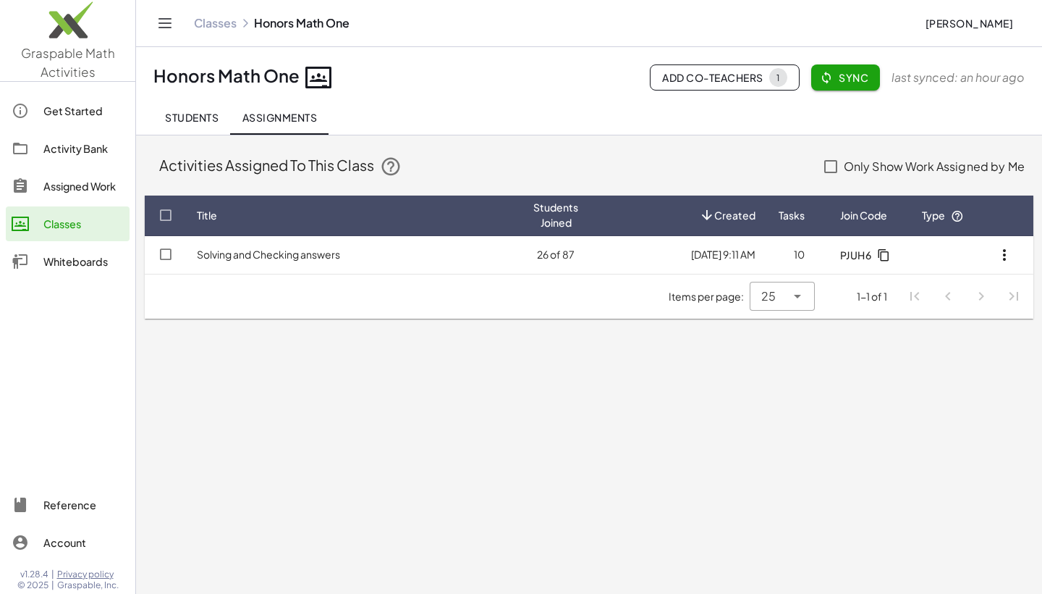
click at [250, 256] on link "Solving and Checking answers" at bounding box center [268, 254] width 143 height 13
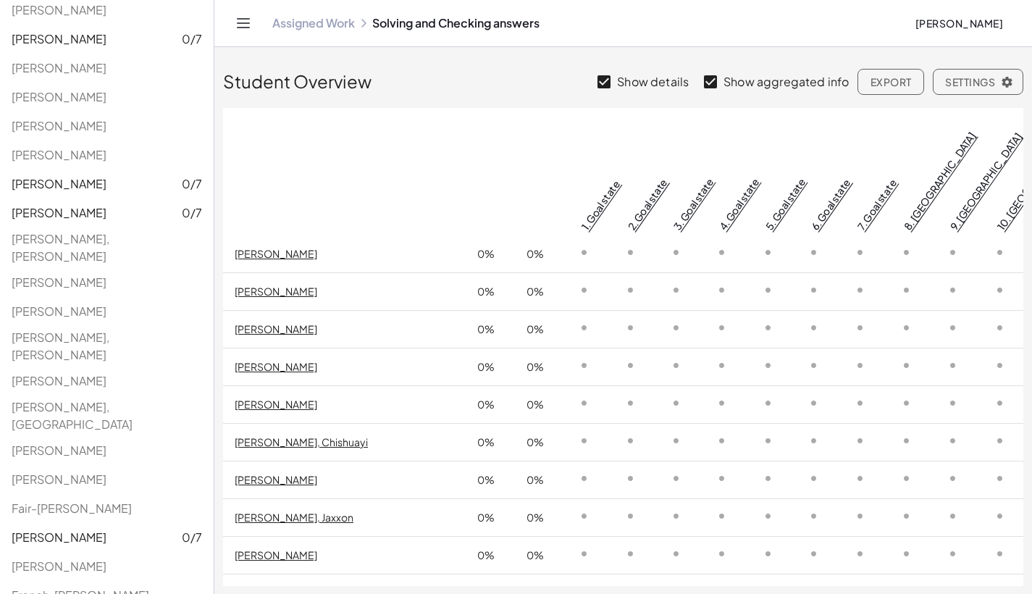
scroll to position [302, 0]
drag, startPoint x: 383, startPoint y: 114, endPoint x: 367, endPoint y: 120, distance: 16.9
click at [377, 115] on th at bounding box center [486, 172] width 46 height 128
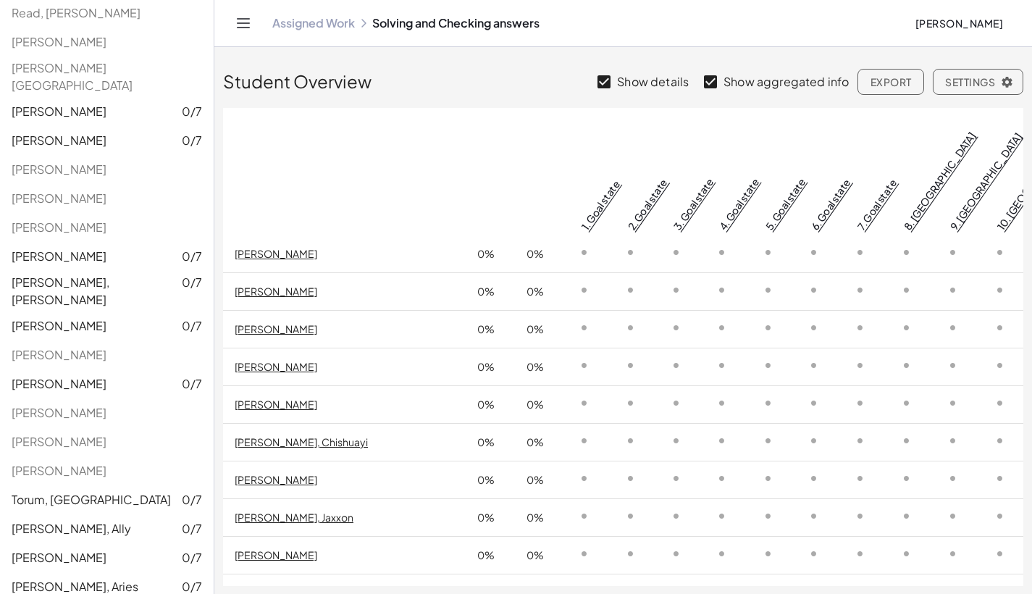
scroll to position [0, 0]
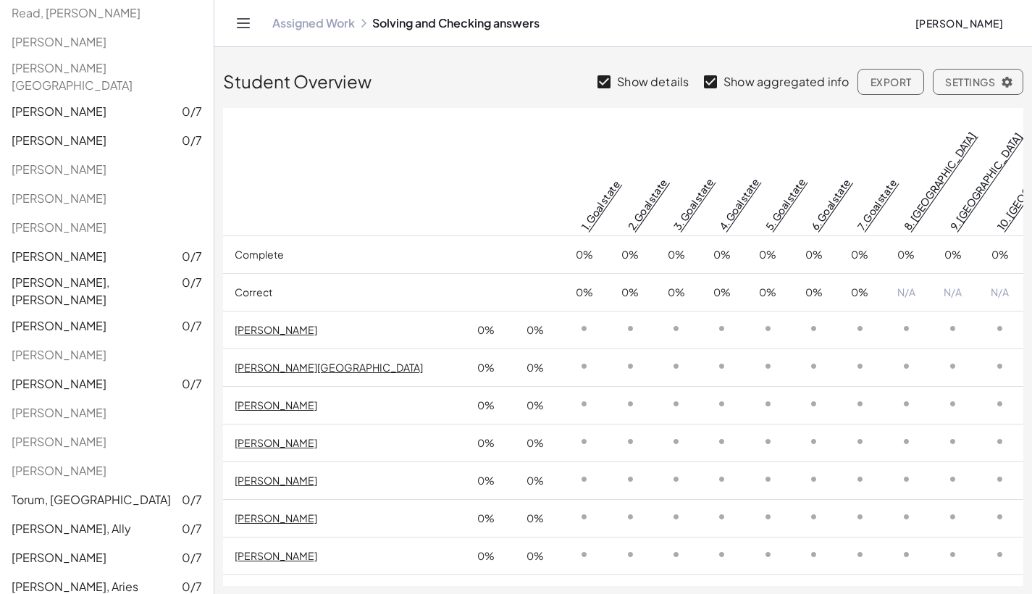
click at [377, 80] on span "Settings" at bounding box center [978, 81] width 66 height 13
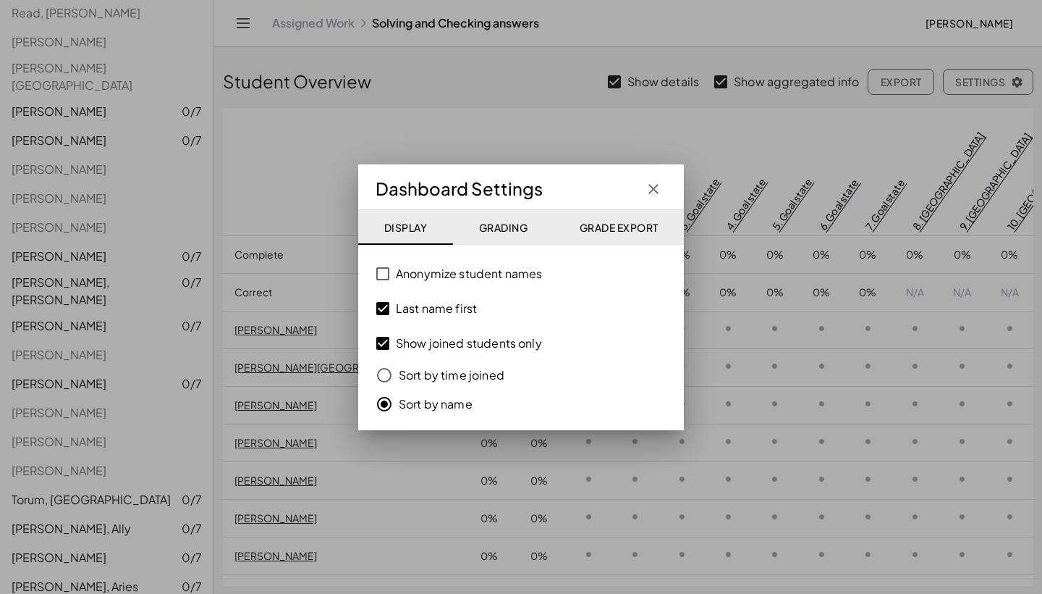
click at [377, 190] on icon "button" at bounding box center [653, 188] width 17 height 17
